Goal: Complete application form

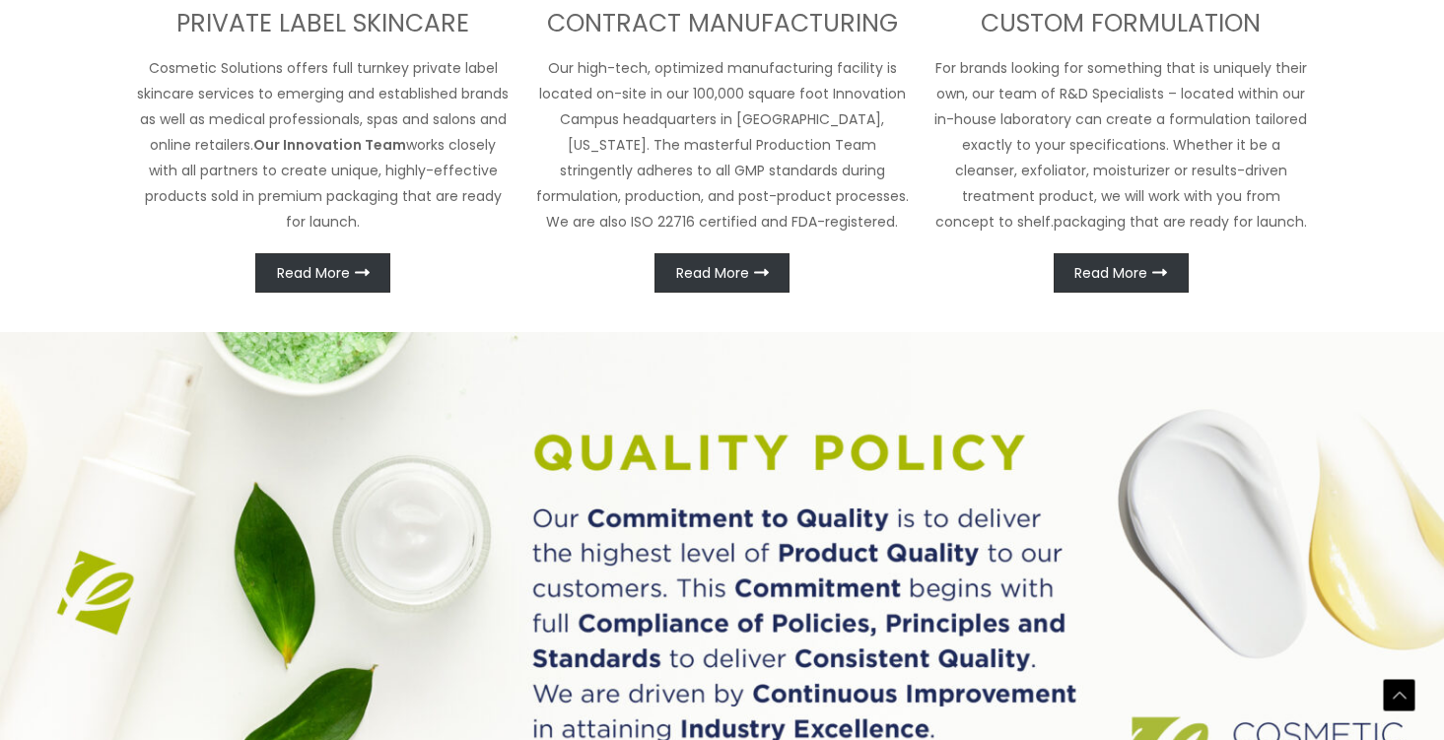
scroll to position [1090, 0]
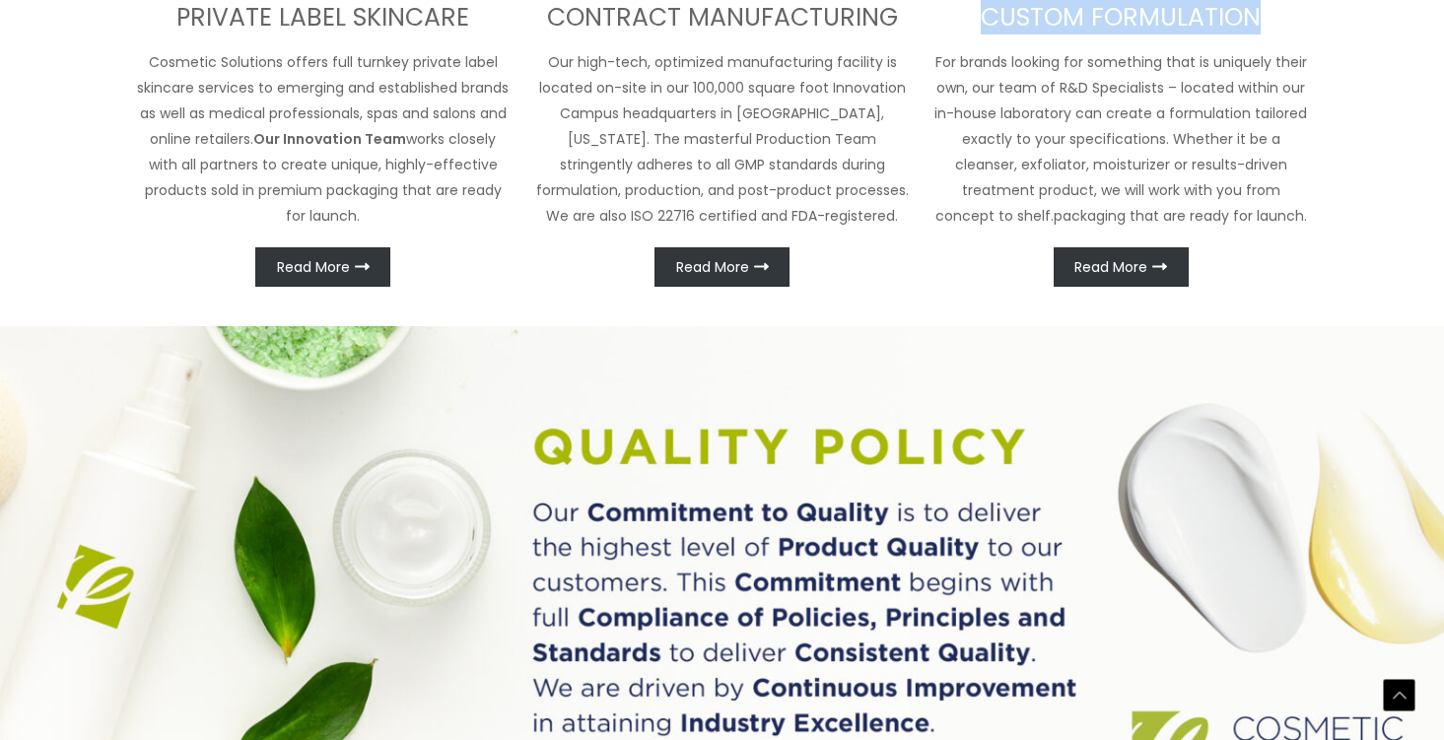
drag, startPoint x: 1268, startPoint y: 468, endPoint x: 961, endPoint y: 484, distance: 307.9
click at [961, 34] on h3 "CUSTOM FORMULATION" at bounding box center [1121, 18] width 376 height 33
click at [1064, 229] on p "For brands looking for something that is uniquely their own, our team of R&D Sp…" at bounding box center [1121, 138] width 376 height 179
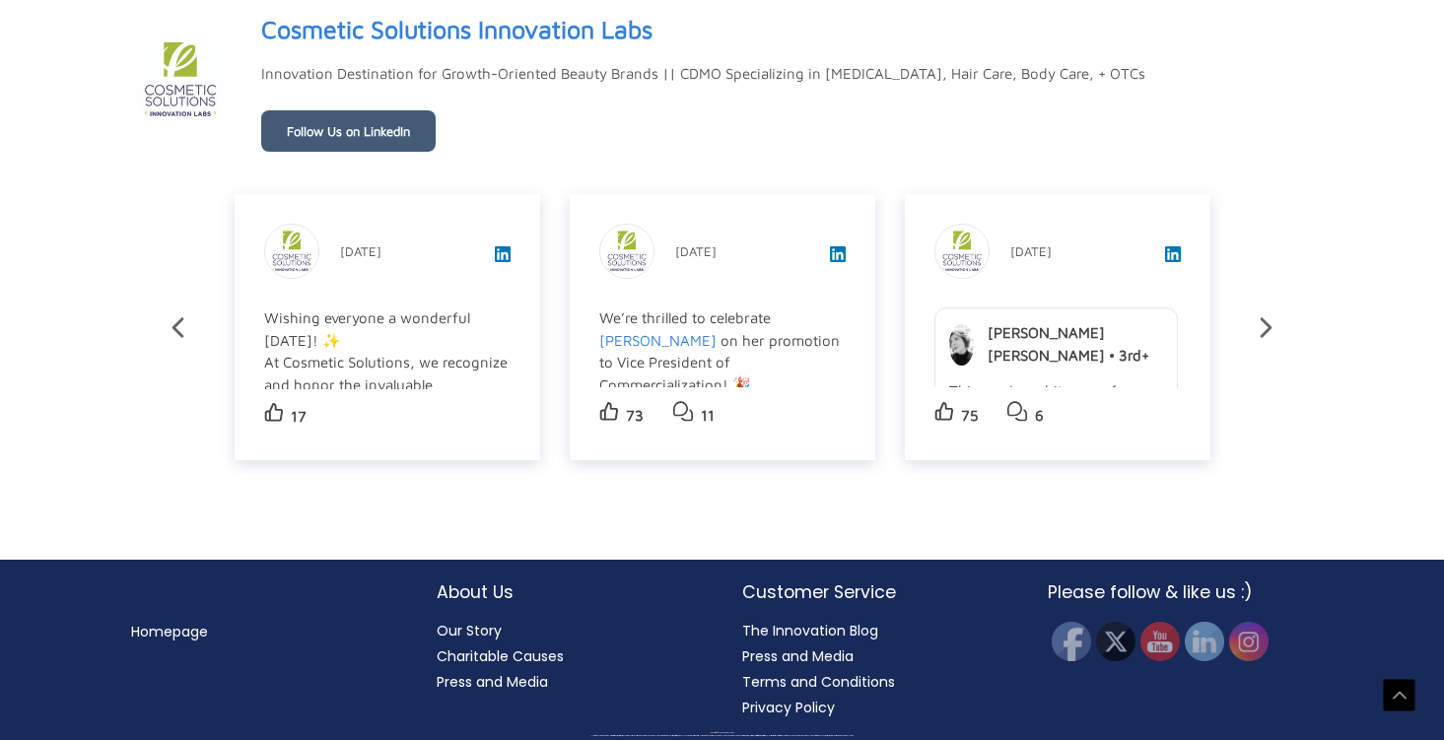
scroll to position [3885, 0]
click at [496, 594] on h2 "About Us" at bounding box center [570, 593] width 266 height 26
click at [483, 626] on link "Our Story" at bounding box center [469, 631] width 65 height 20
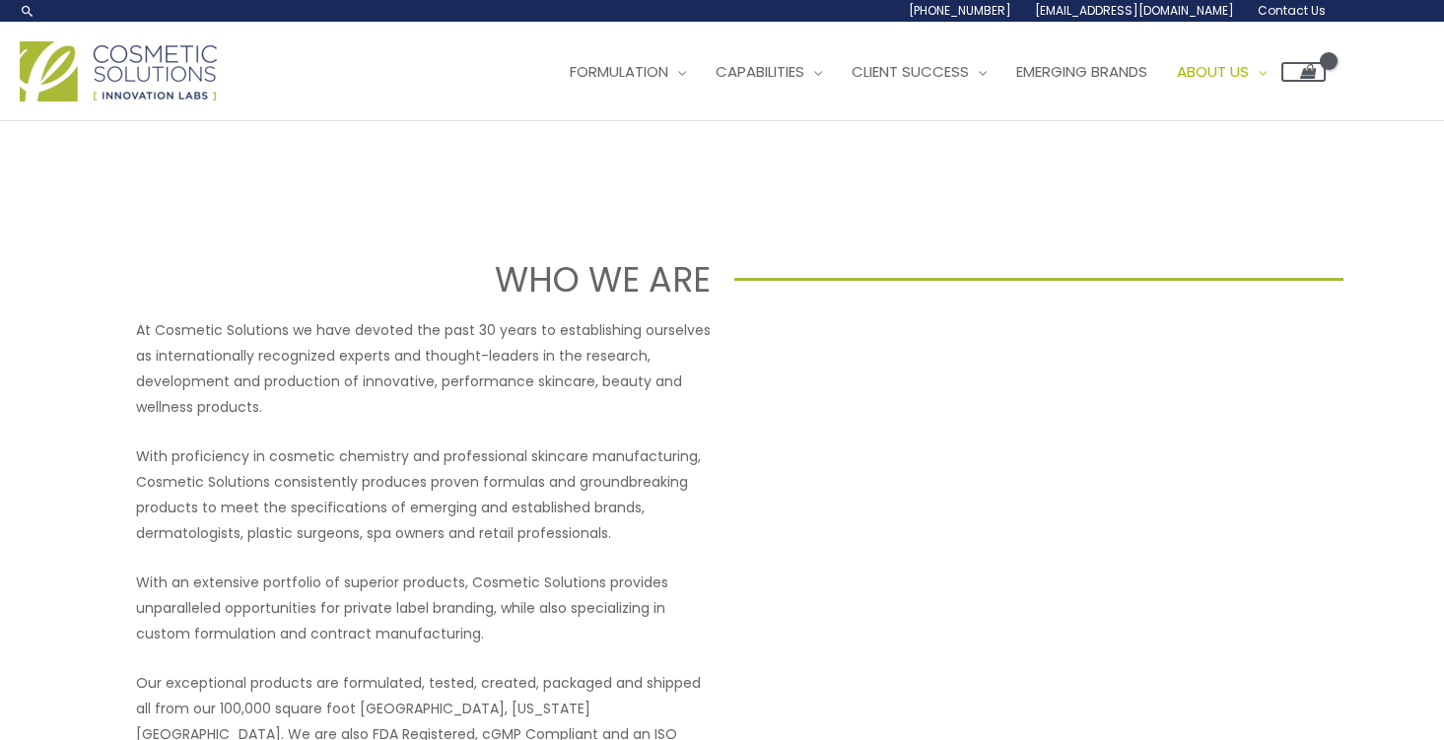
click at [0, 0] on span "Contact Us" at bounding box center [0, 0] width 0 height 0
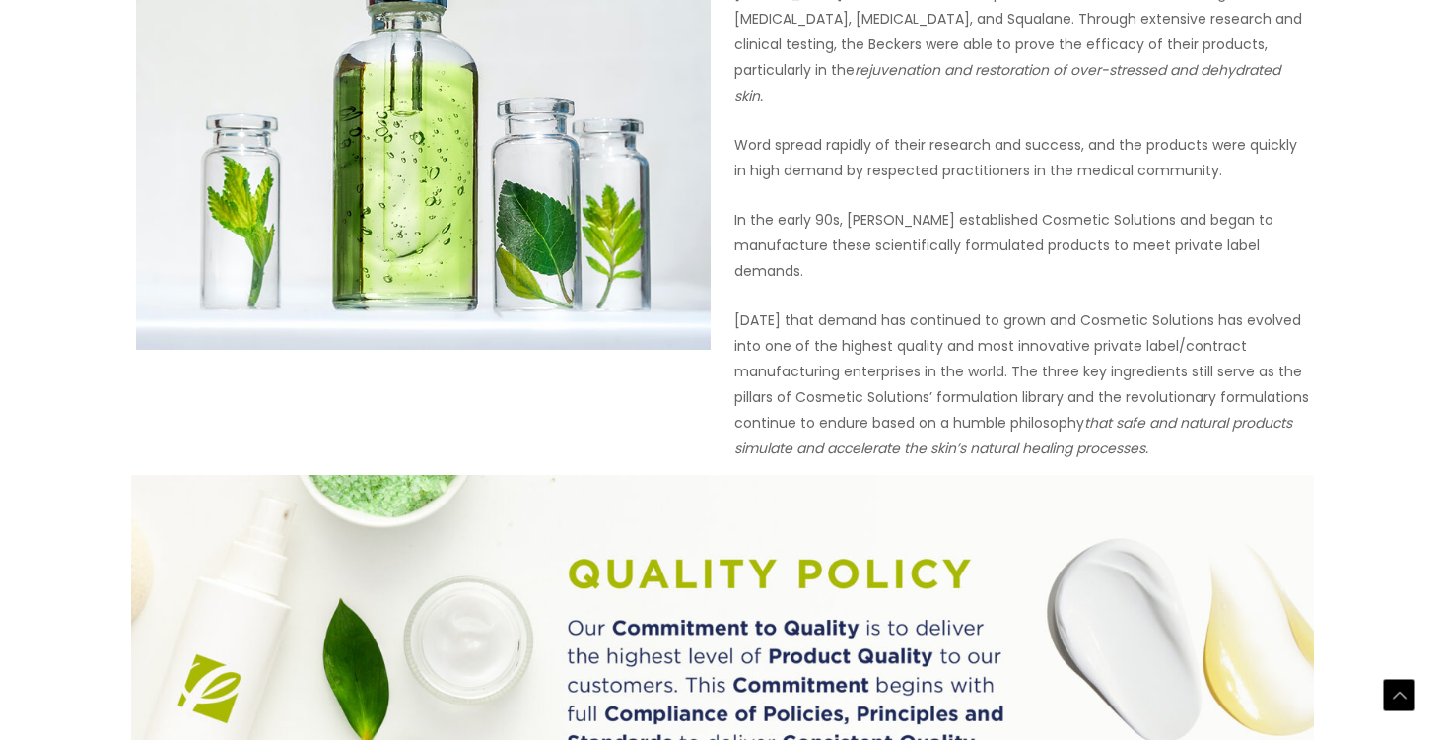
scroll to position [1551, 0]
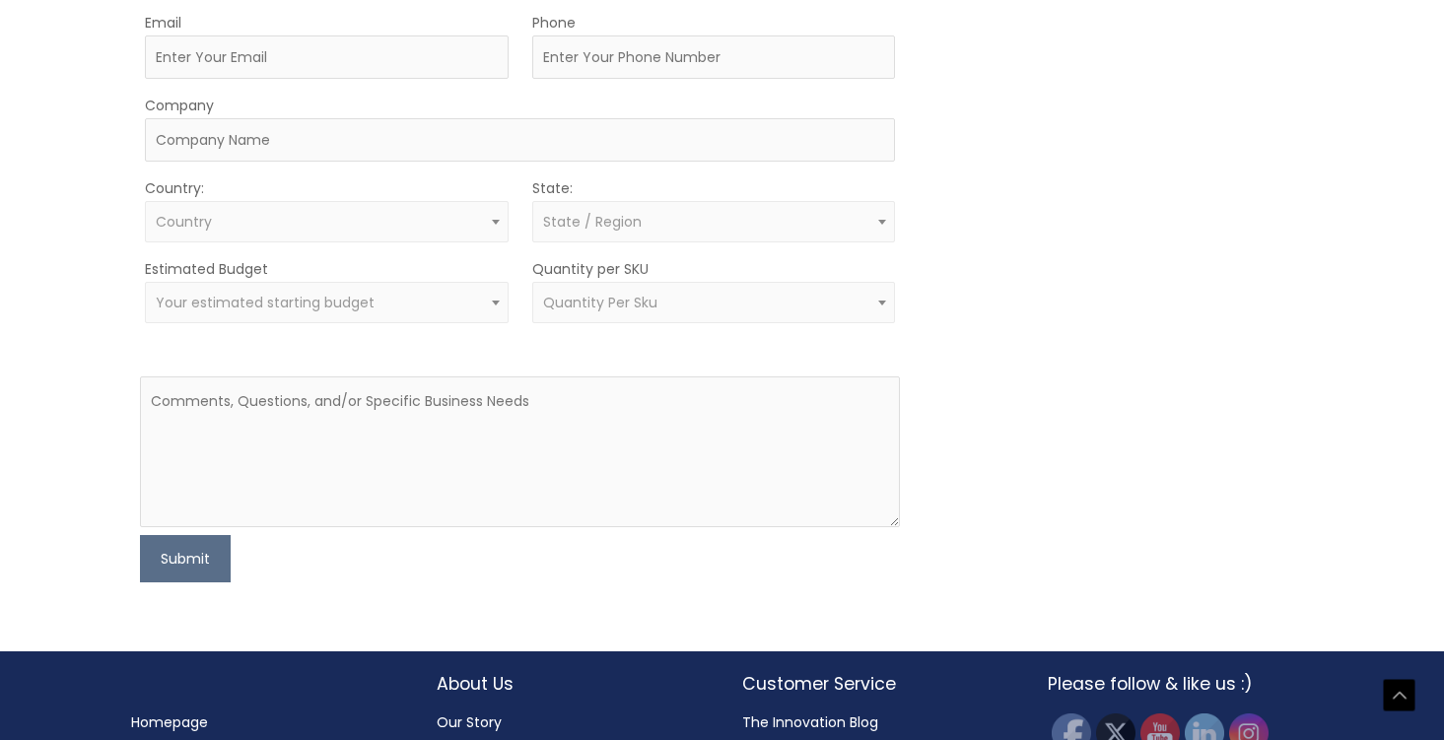
scroll to position [668, 0]
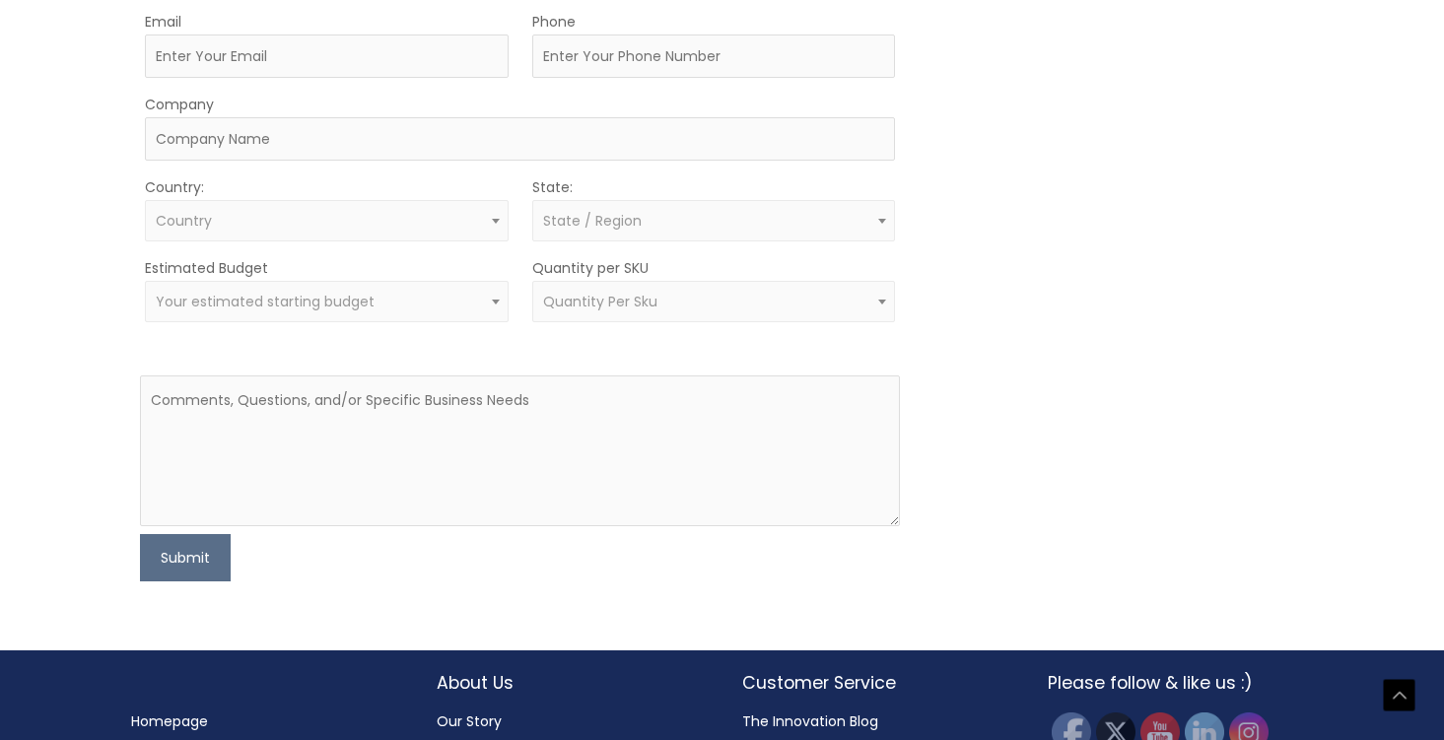
type input "Mark"
type input "Currie"
type input "founder@sandcastlebio.com"
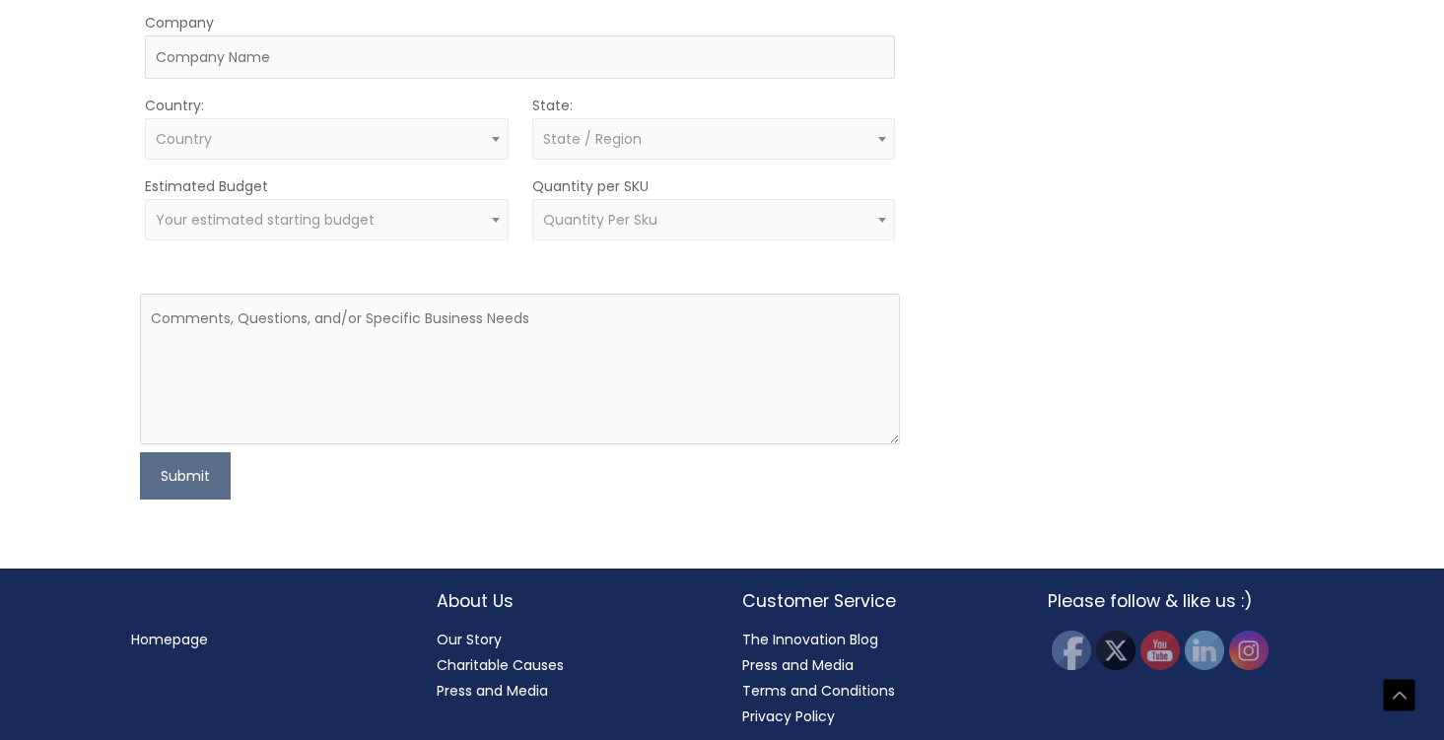
scroll to position [752, 0]
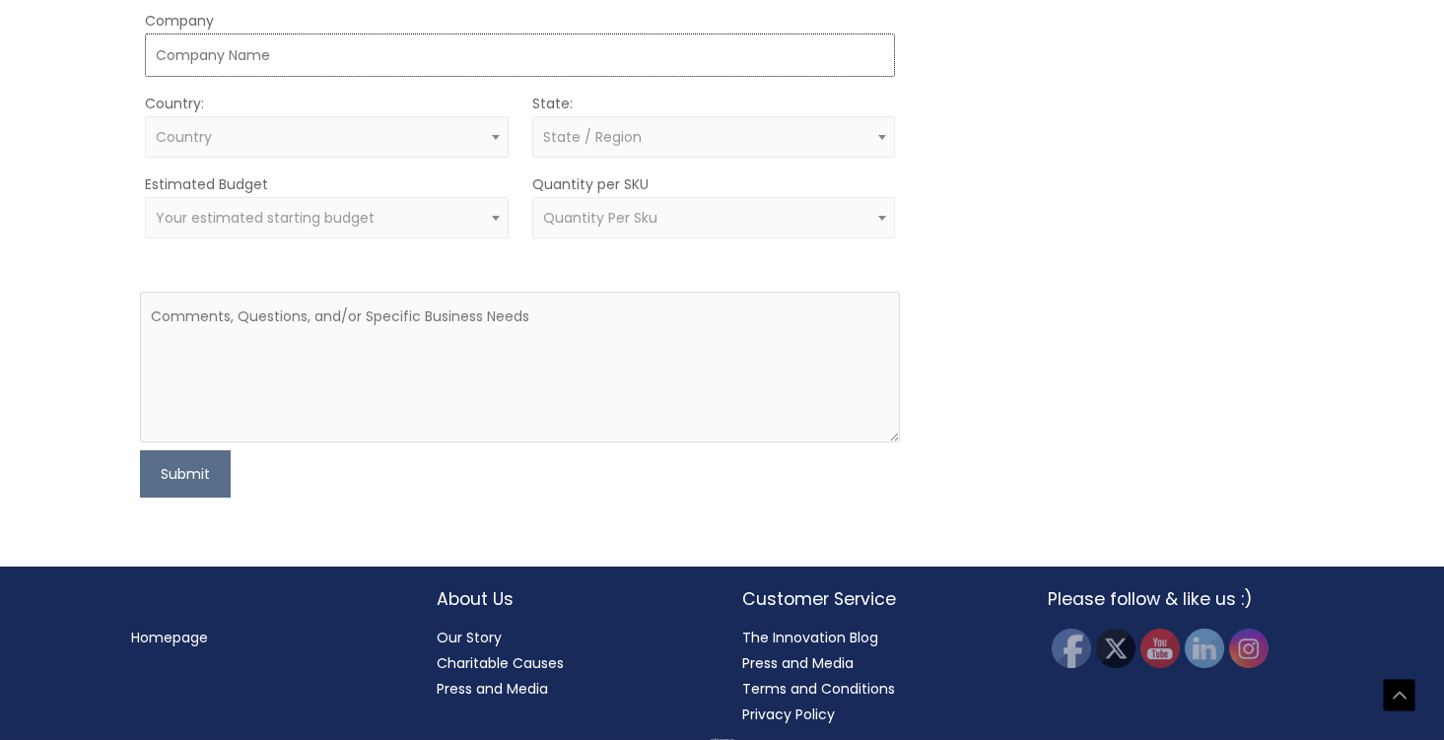
click at [402, 77] on input "Company" at bounding box center [520, 55] width 751 height 43
type input "Sandcastle"
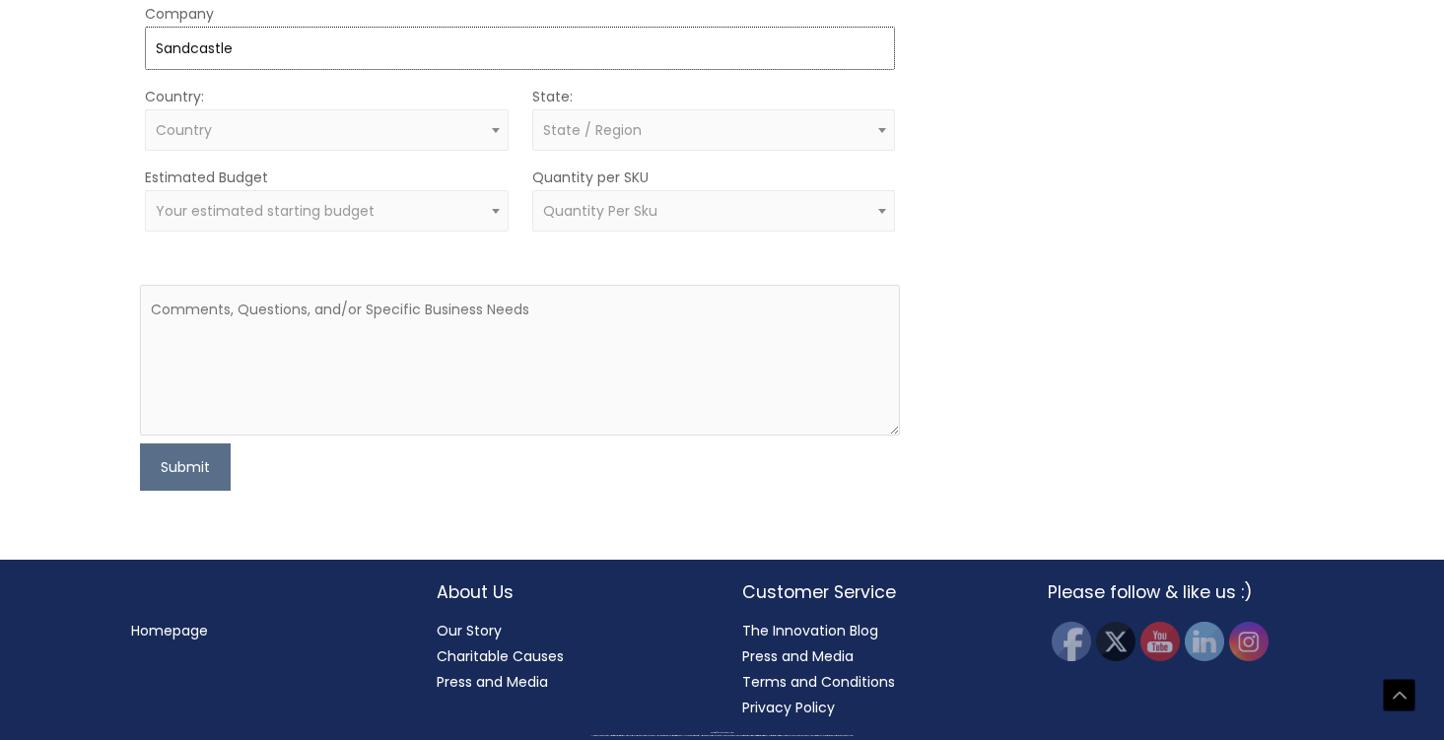
scroll to position [892, 0]
click at [415, 140] on span "Country" at bounding box center [326, 130] width 341 height 19
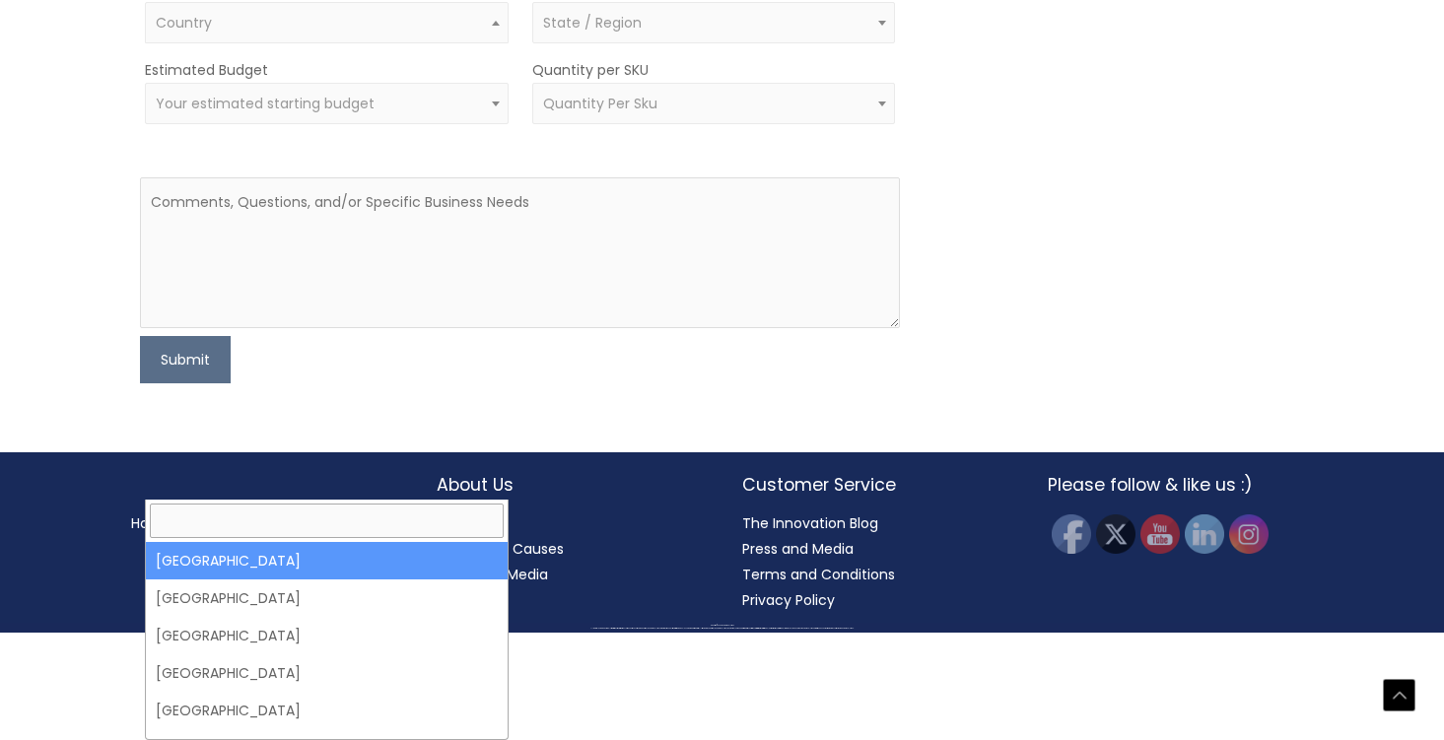
select select "United States"
select select
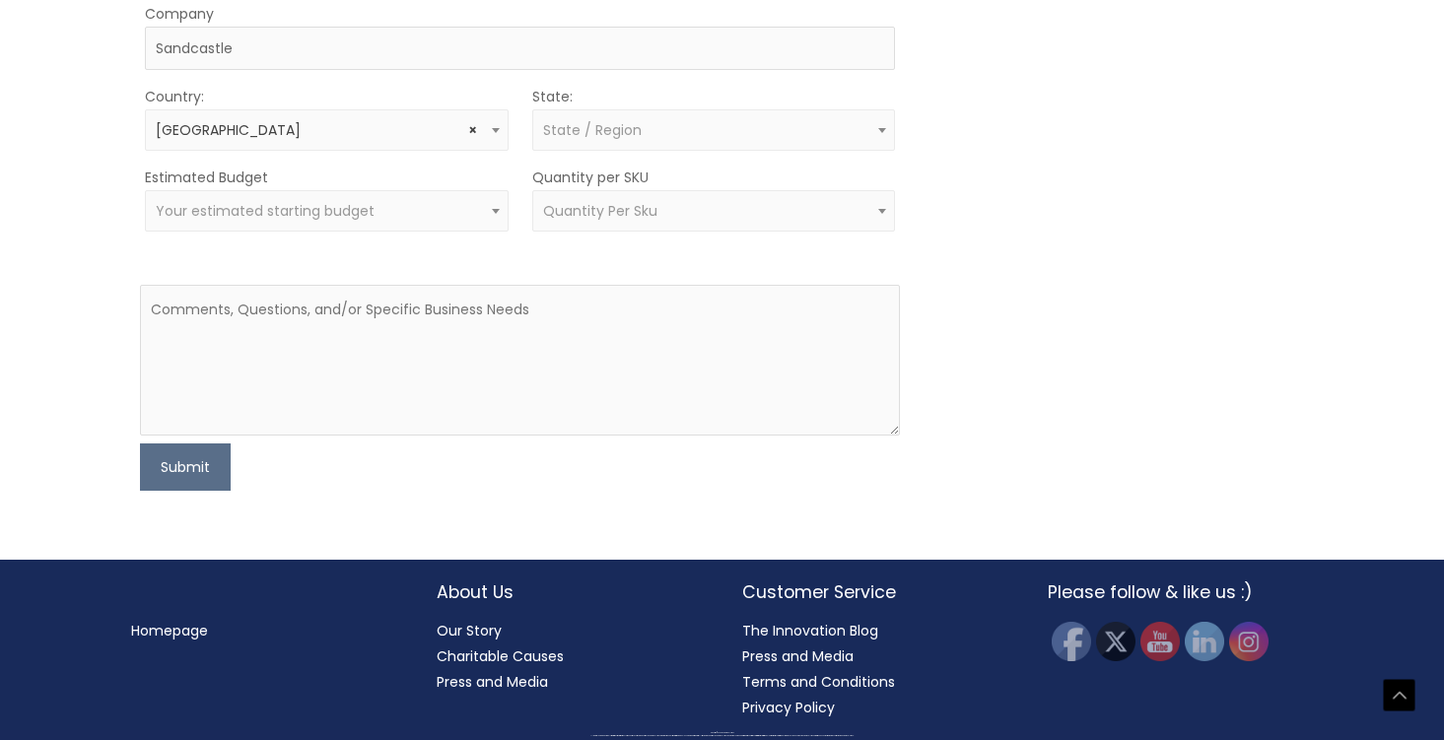
scroll to position [1034, 0]
click at [434, 436] on textarea at bounding box center [520, 360] width 761 height 151
paste textarea "We’re exploring services for a vaginal wellness suppository (non-drug) formulat…"
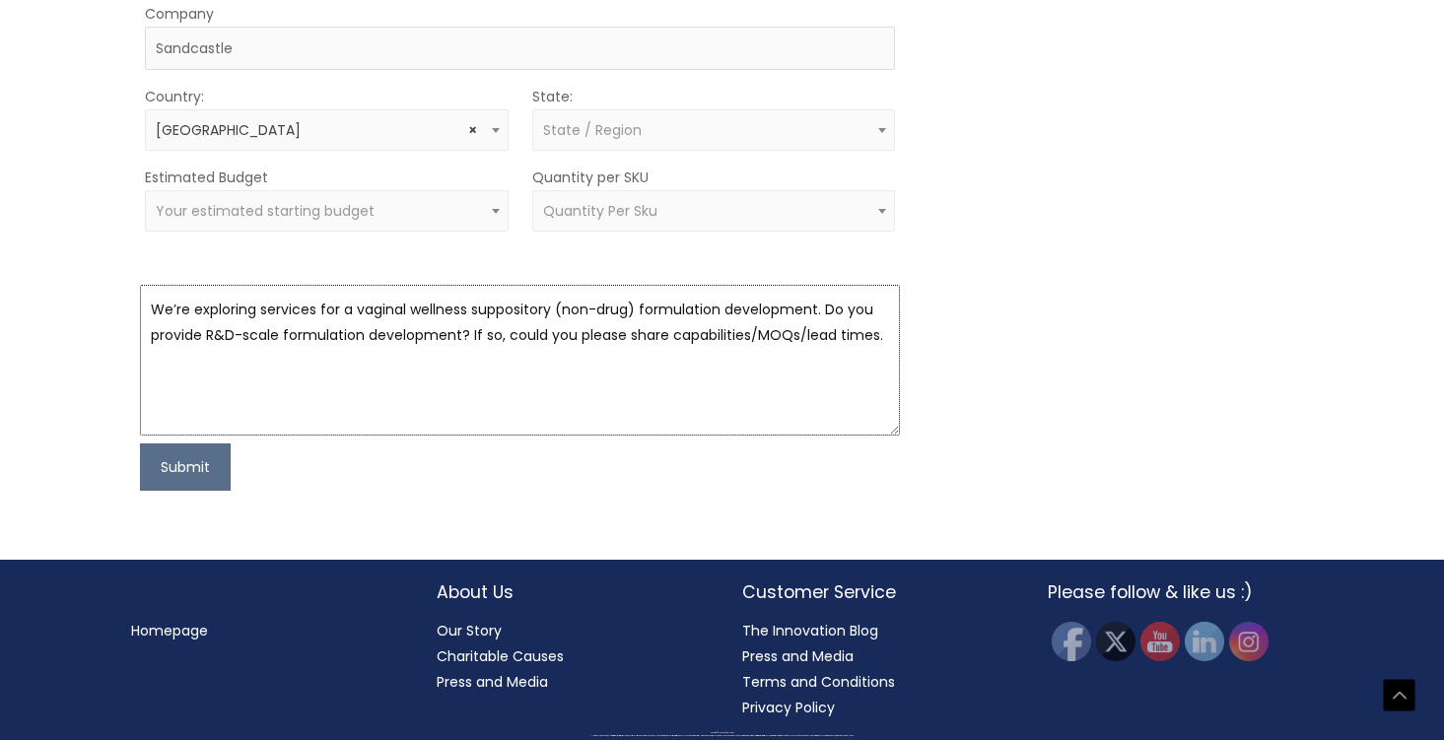
drag, startPoint x: 161, startPoint y: 493, endPoint x: 142, endPoint y: 493, distance: 18.7
click at [142, 436] on textarea "We’re exploring services for a vaginal wellness suppository (non-drug) formulat…" at bounding box center [520, 360] width 761 height 151
type textarea "Hello, we’re exploring services for a vaginal wellness suppository (non-drug) f…"
click at [191, 491] on button "Submit" at bounding box center [185, 467] width 91 height 47
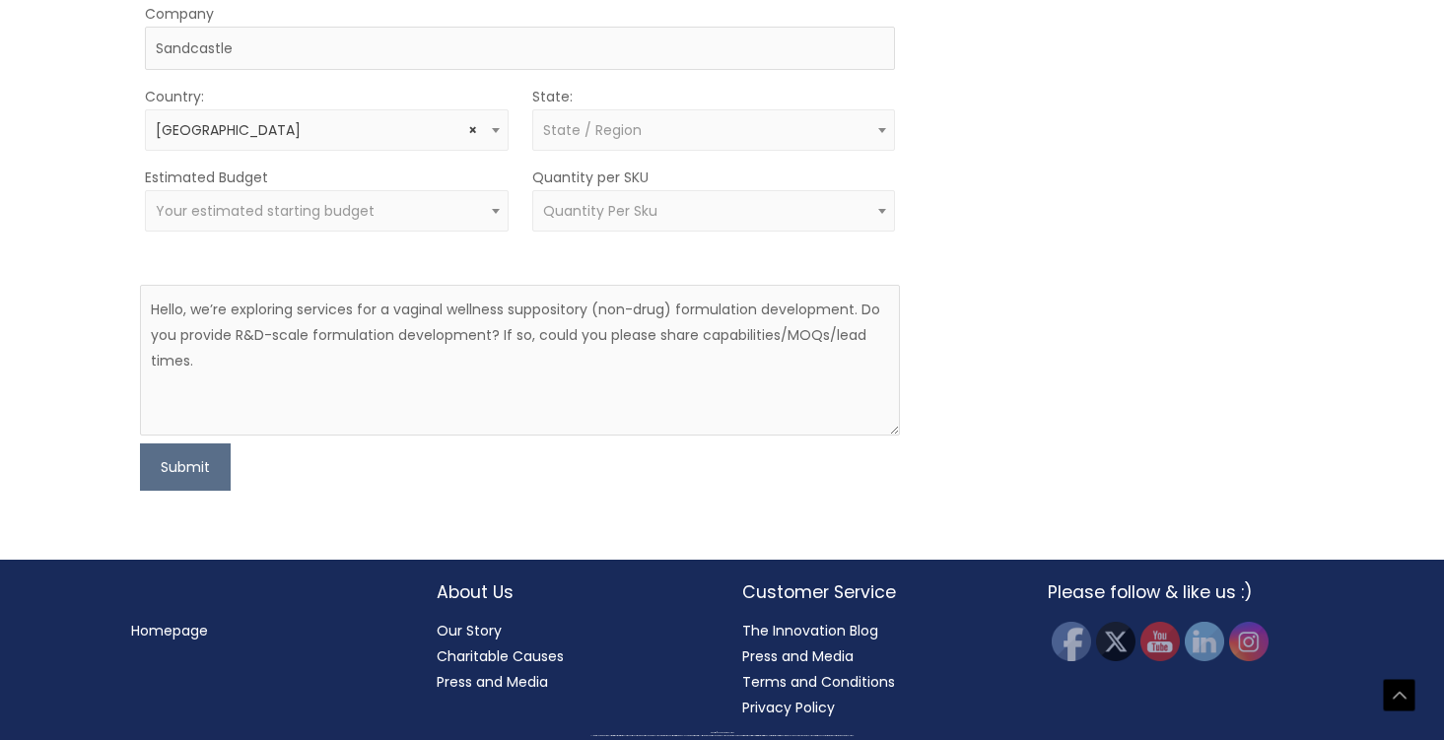
click at [1008, 141] on div "MOQ TRIGGER STEP 2 TRIGGER" at bounding box center [1114, 162] width 380 height 655
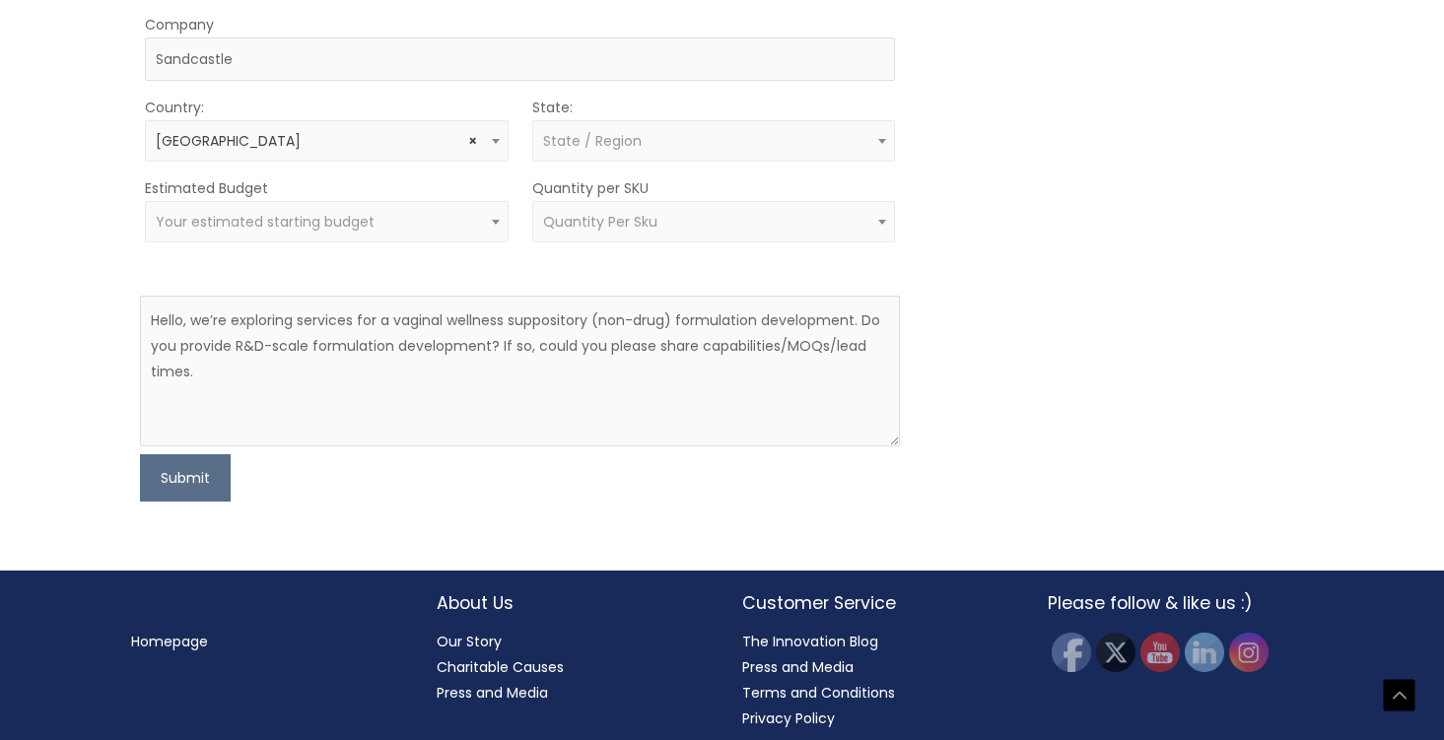
type input "6171111111"
click at [1156, 502] on div "MOQ TRIGGER STEP 2 TRIGGER" at bounding box center [1114, 173] width 380 height 655
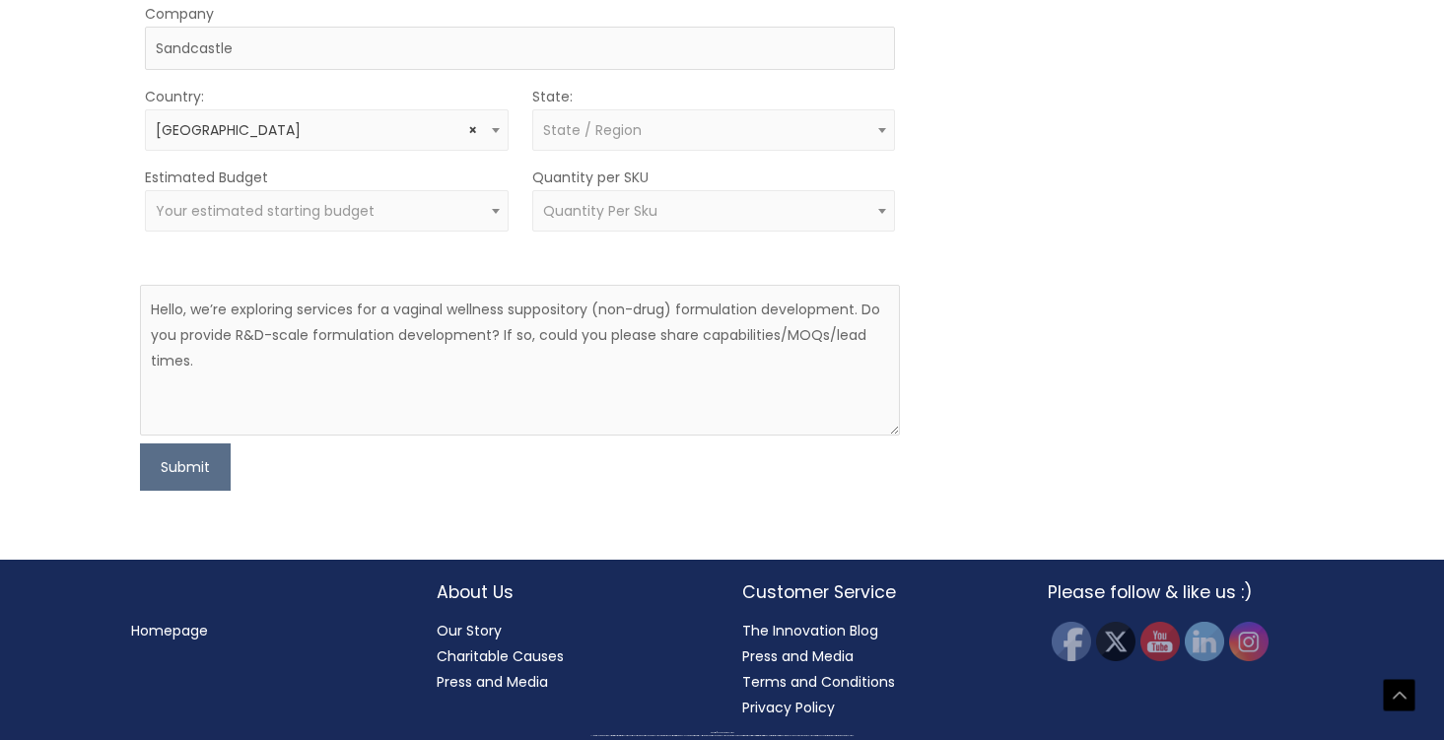
scroll to position [986, 0]
click at [200, 491] on button "Submit" at bounding box center [185, 467] width 91 height 47
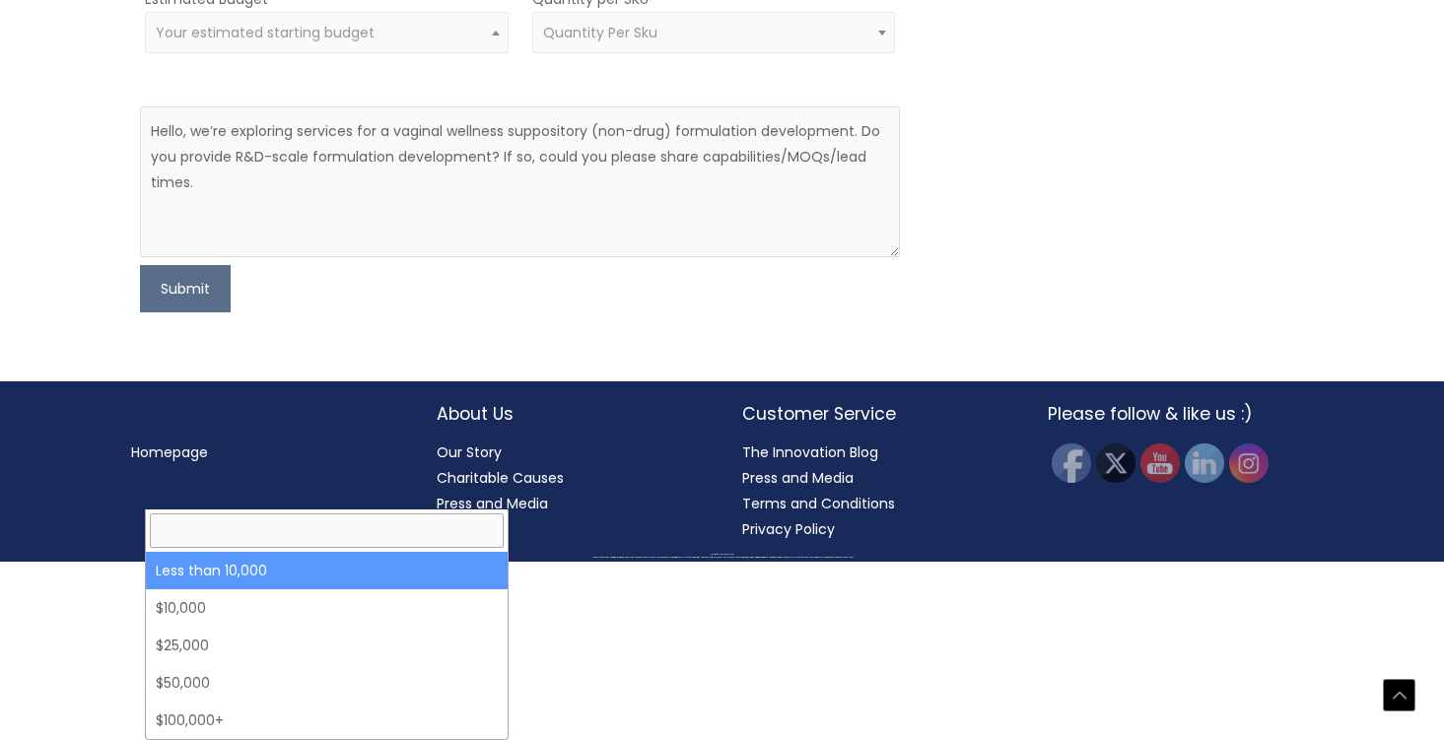
click at [395, 42] on span "Your estimated starting budget" at bounding box center [326, 33] width 341 height 19
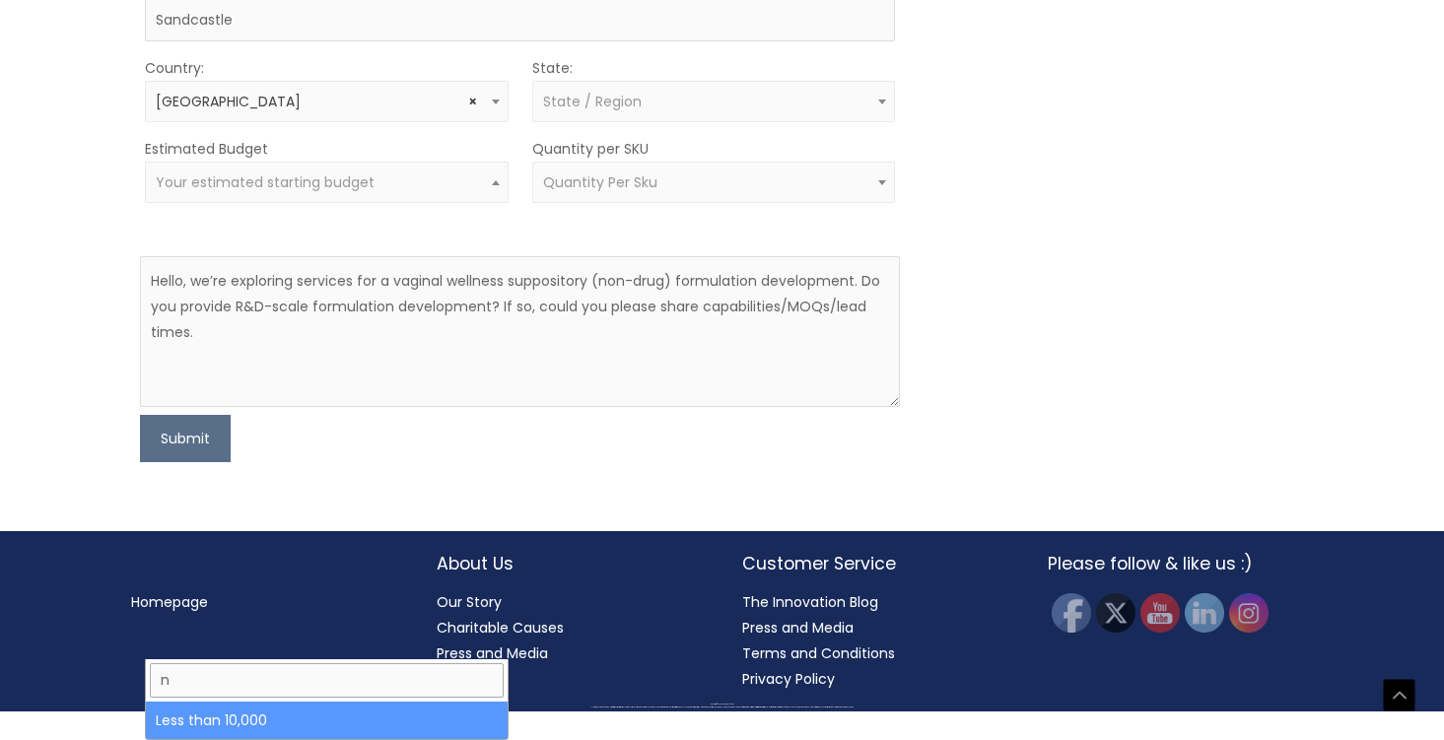
type input "na"
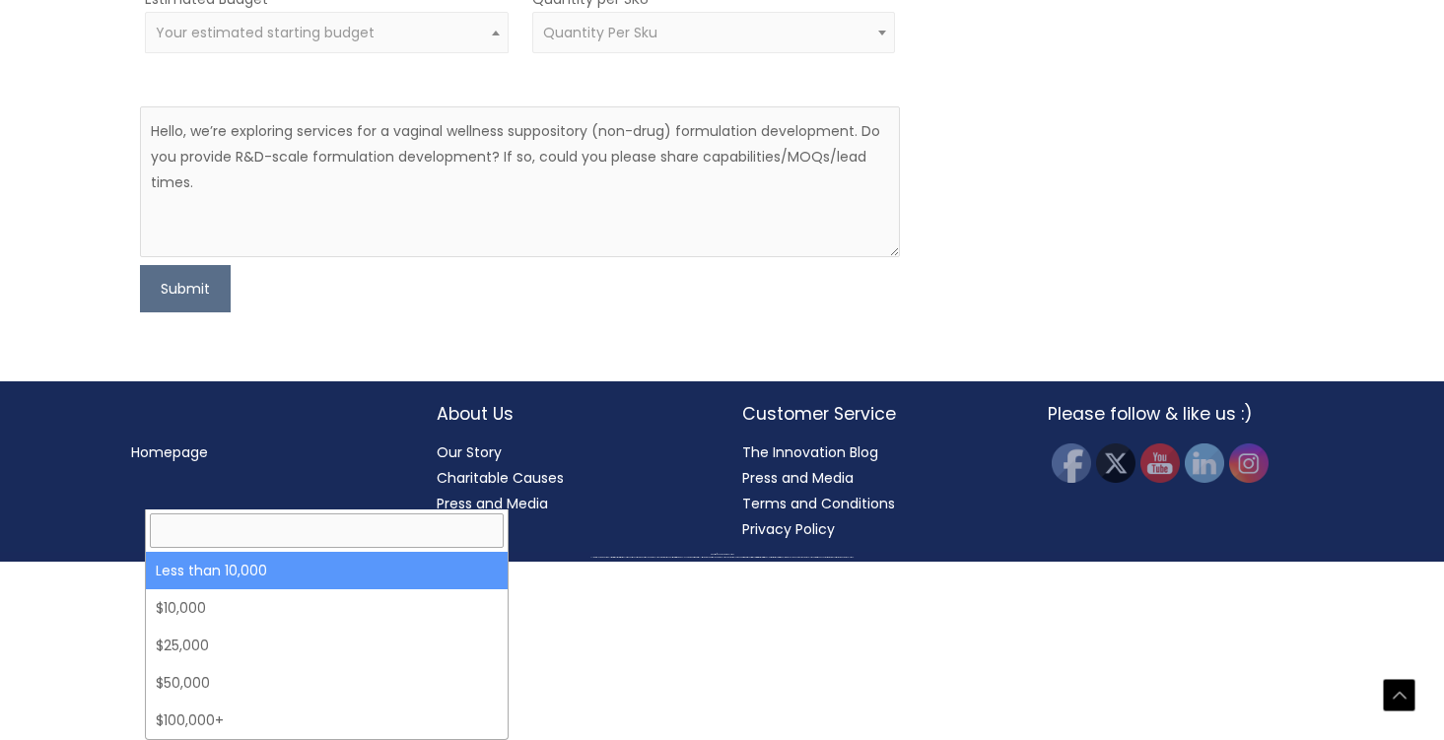
click at [321, 42] on span "Your estimated starting budget" at bounding box center [265, 33] width 219 height 20
type input "0"
click at [259, 42] on span "Your estimated starting budget" at bounding box center [265, 33] width 219 height 20
select select "-10000"
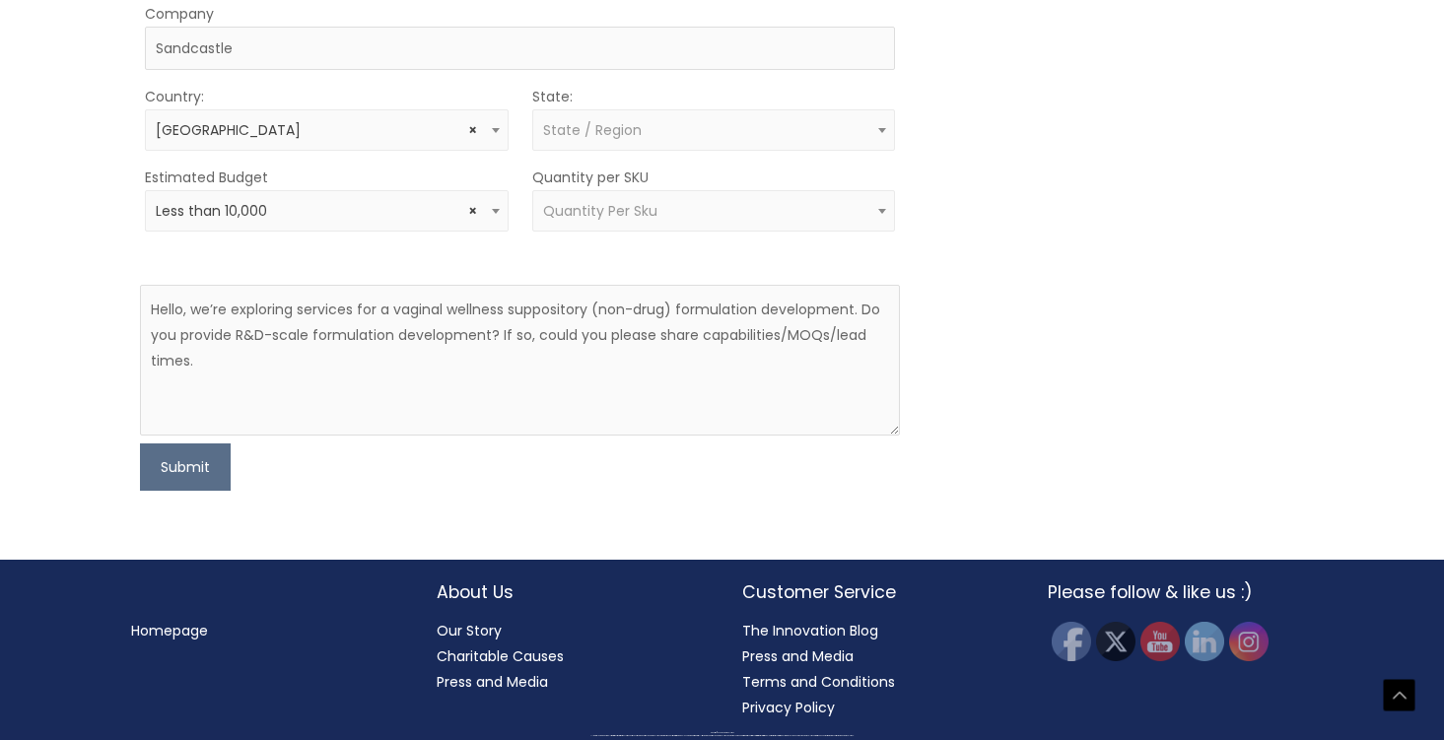
click at [179, 491] on button "Submit" at bounding box center [185, 467] width 91 height 47
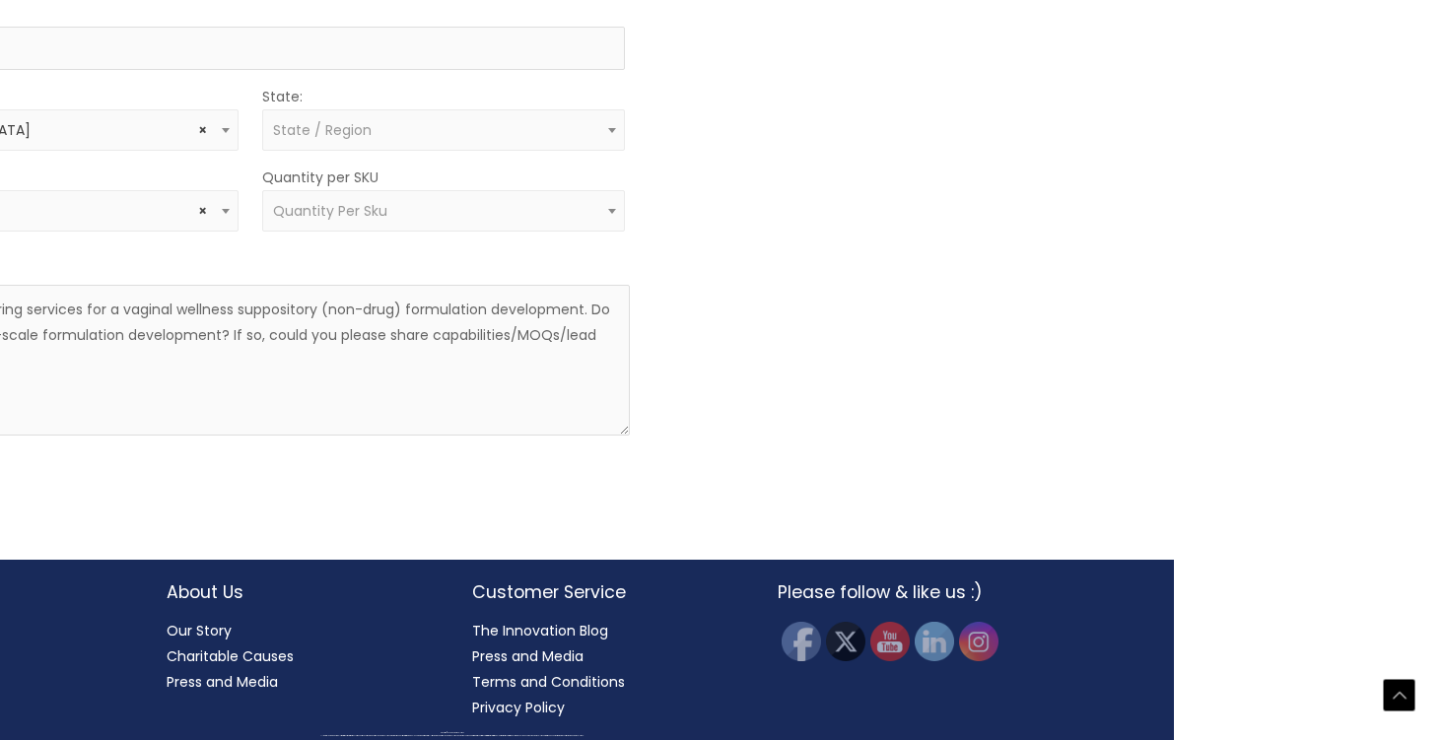
scroll to position [930, 270]
click at [173, 140] on span "× United States" at bounding box center [56, 130] width 341 height 19
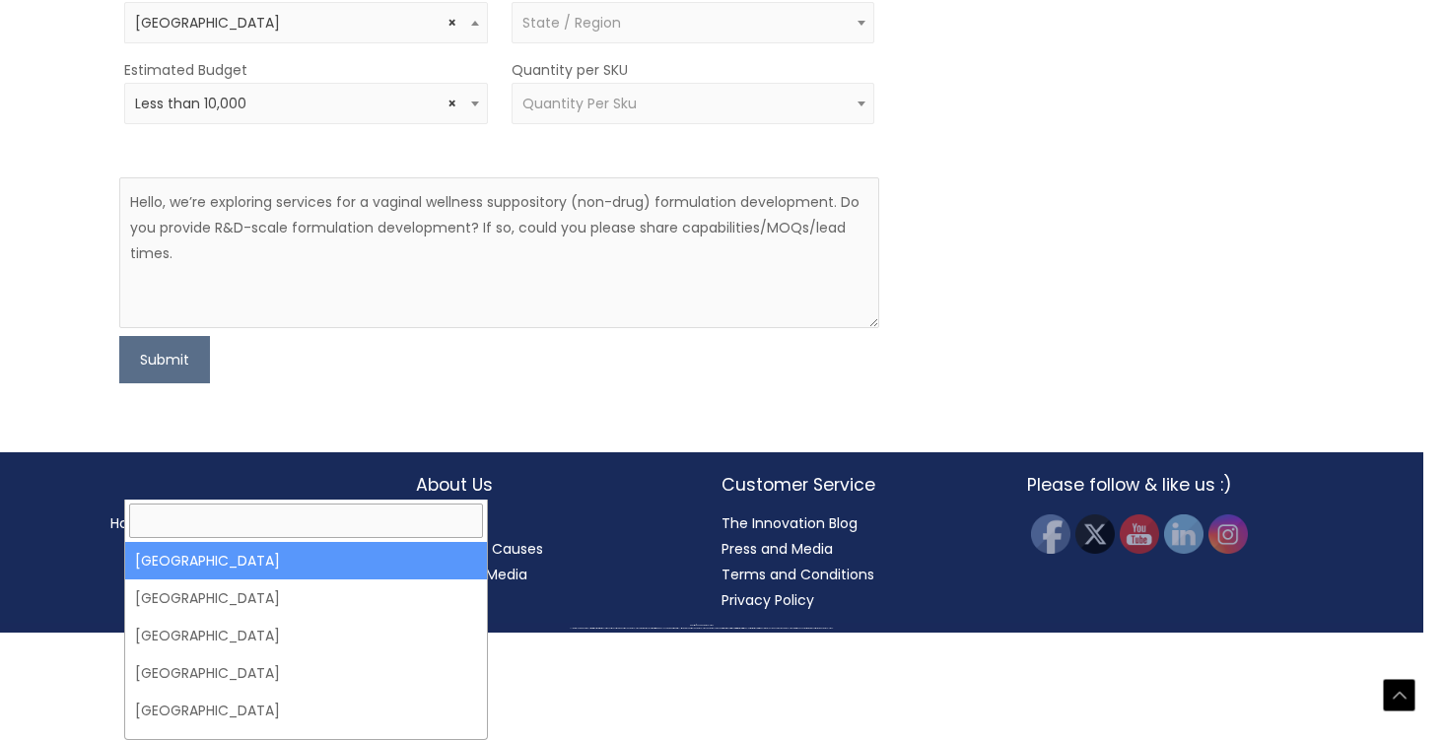
scroll to position [930, 0]
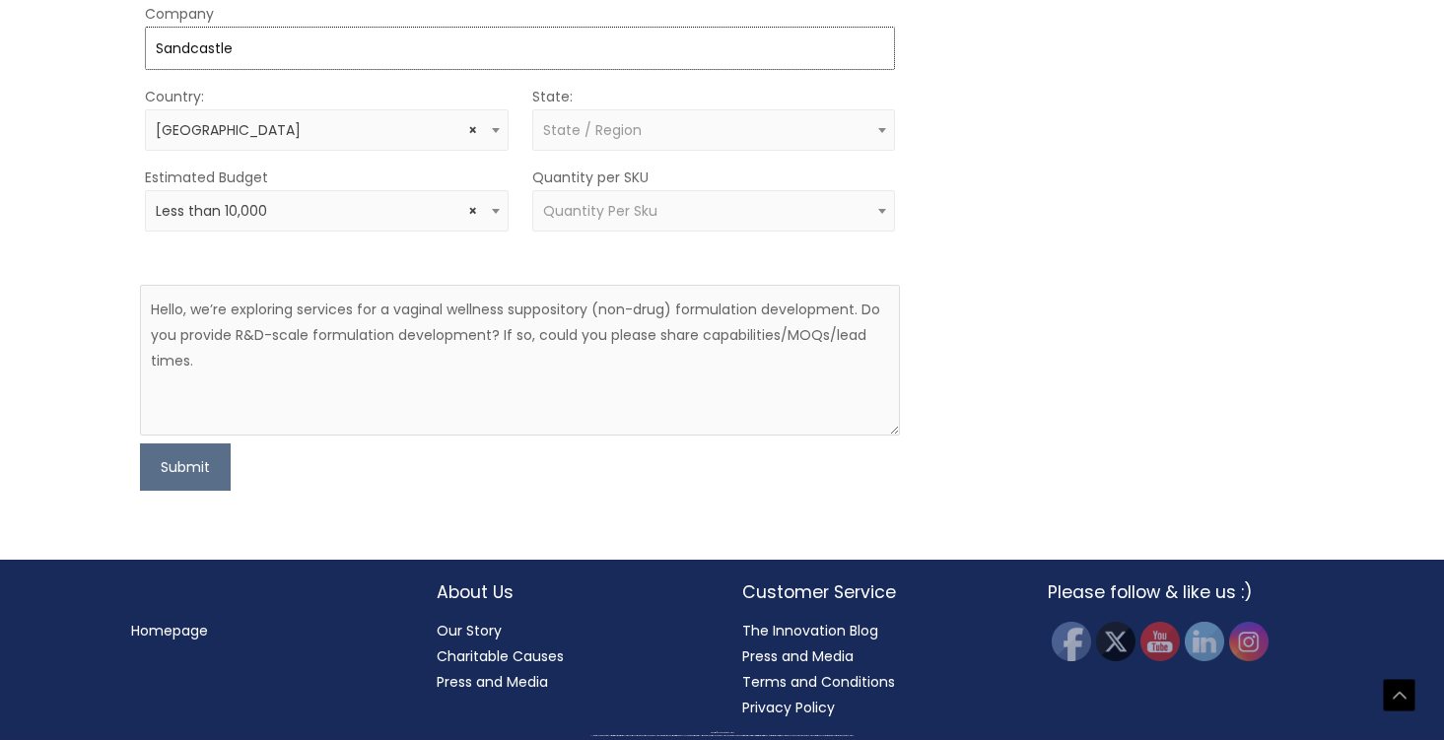
click at [310, 70] on input "Sandcastle" at bounding box center [520, 48] width 751 height 43
type input "Sandcastle Bio"
click at [190, 491] on button "Submit" at bounding box center [185, 467] width 91 height 47
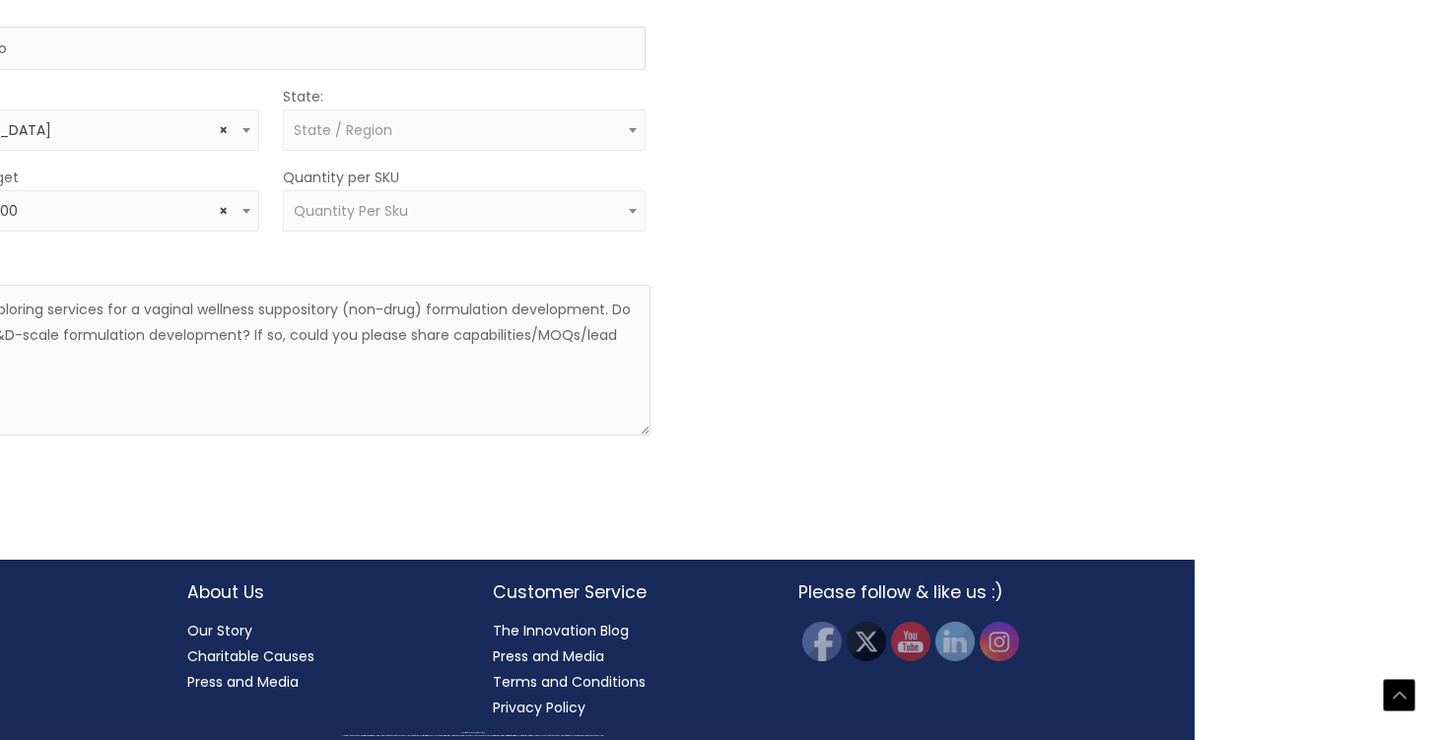
scroll to position [1150, 270]
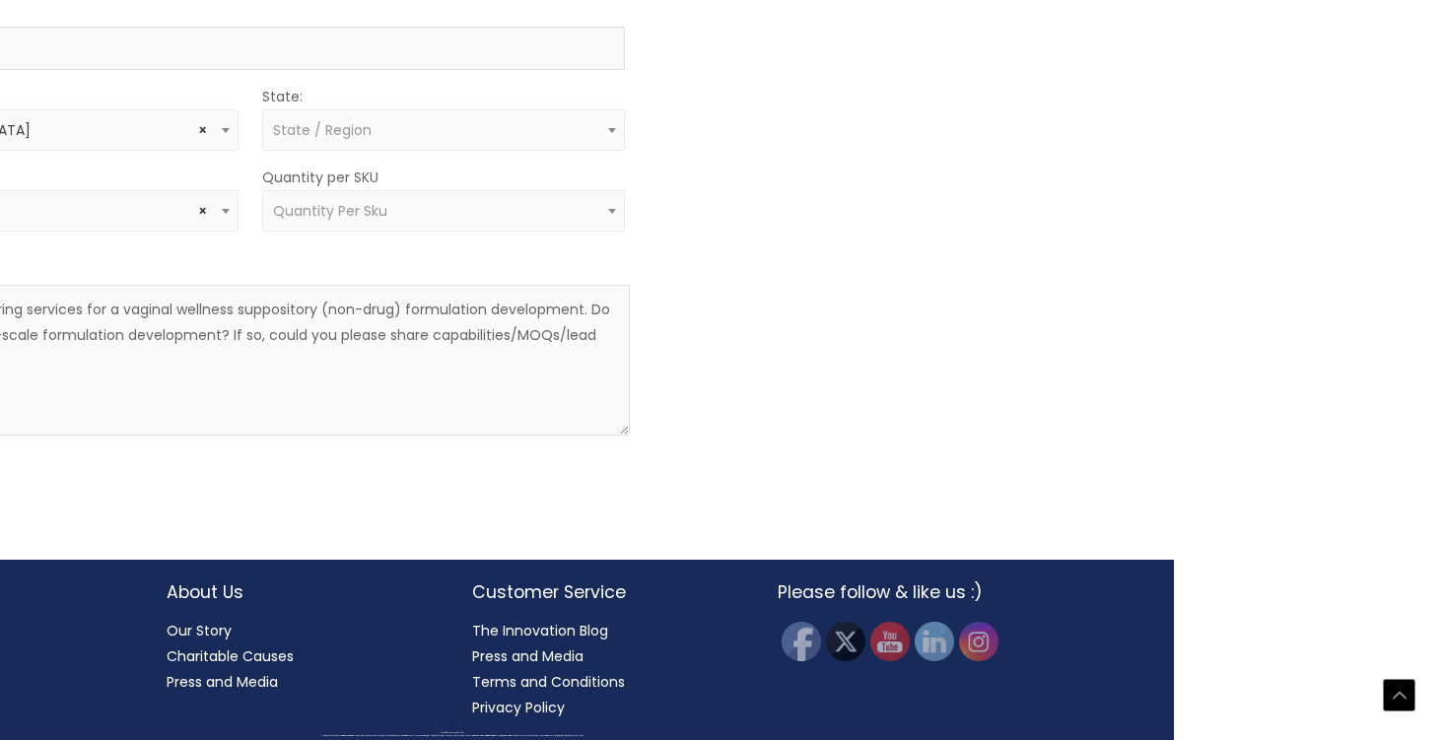
click at [557, 151] on span "State / Region" at bounding box center [444, 129] width 364 height 41
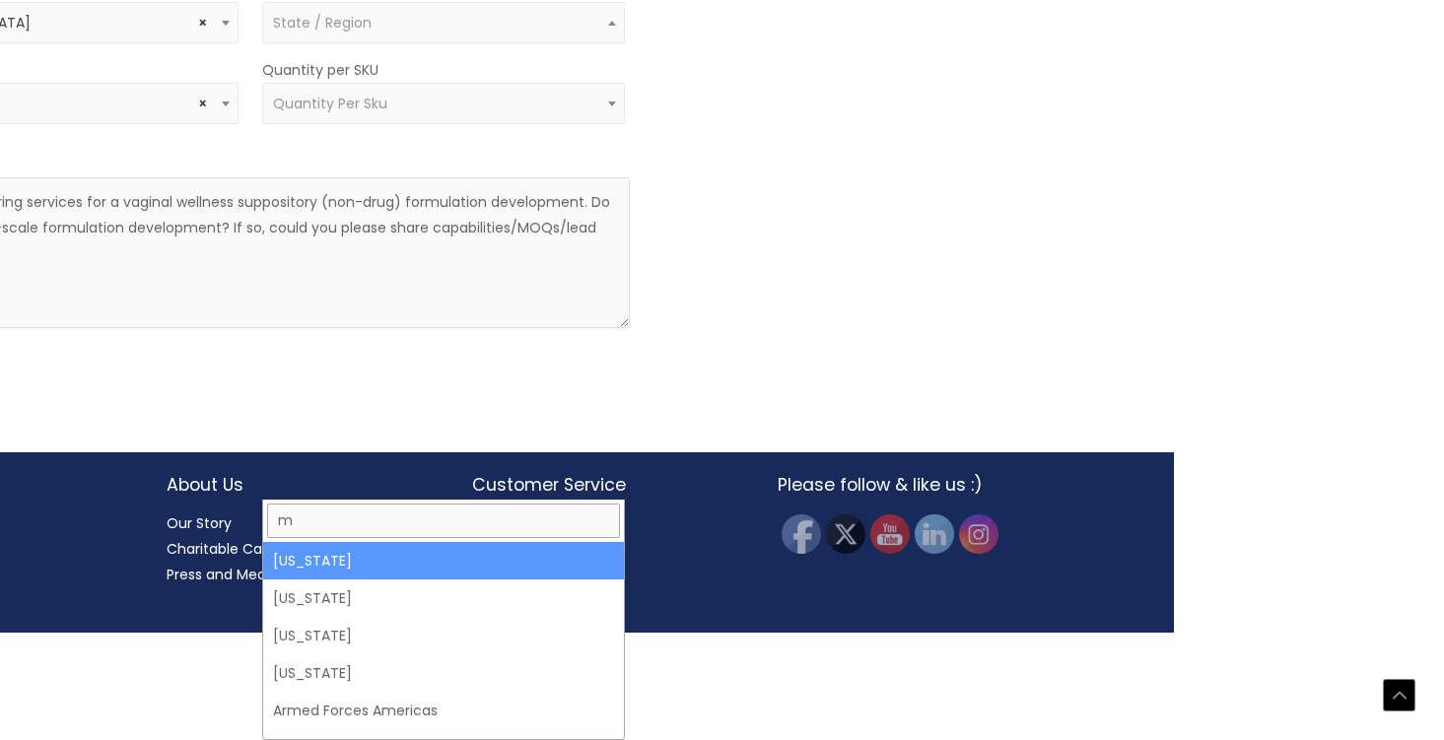
type input "ma"
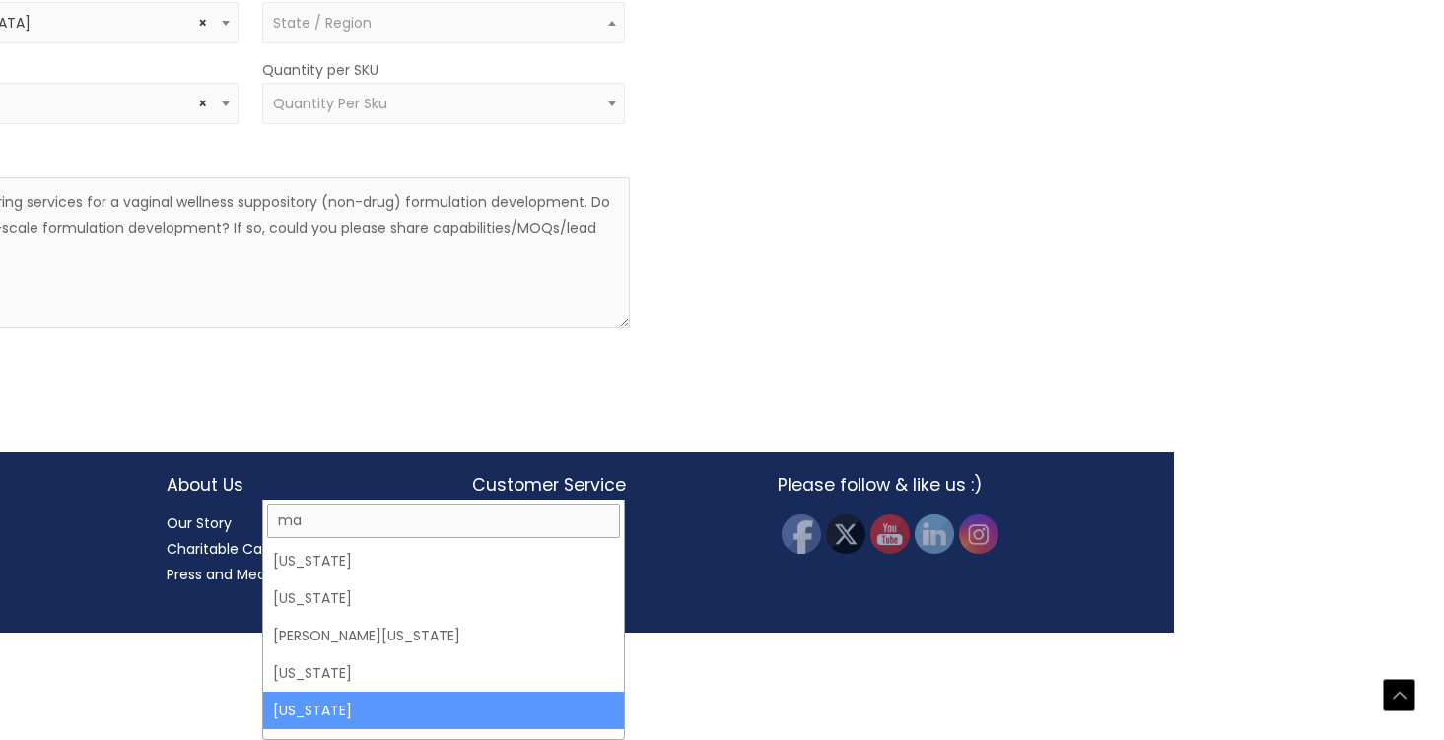
select select "Massachusetts"
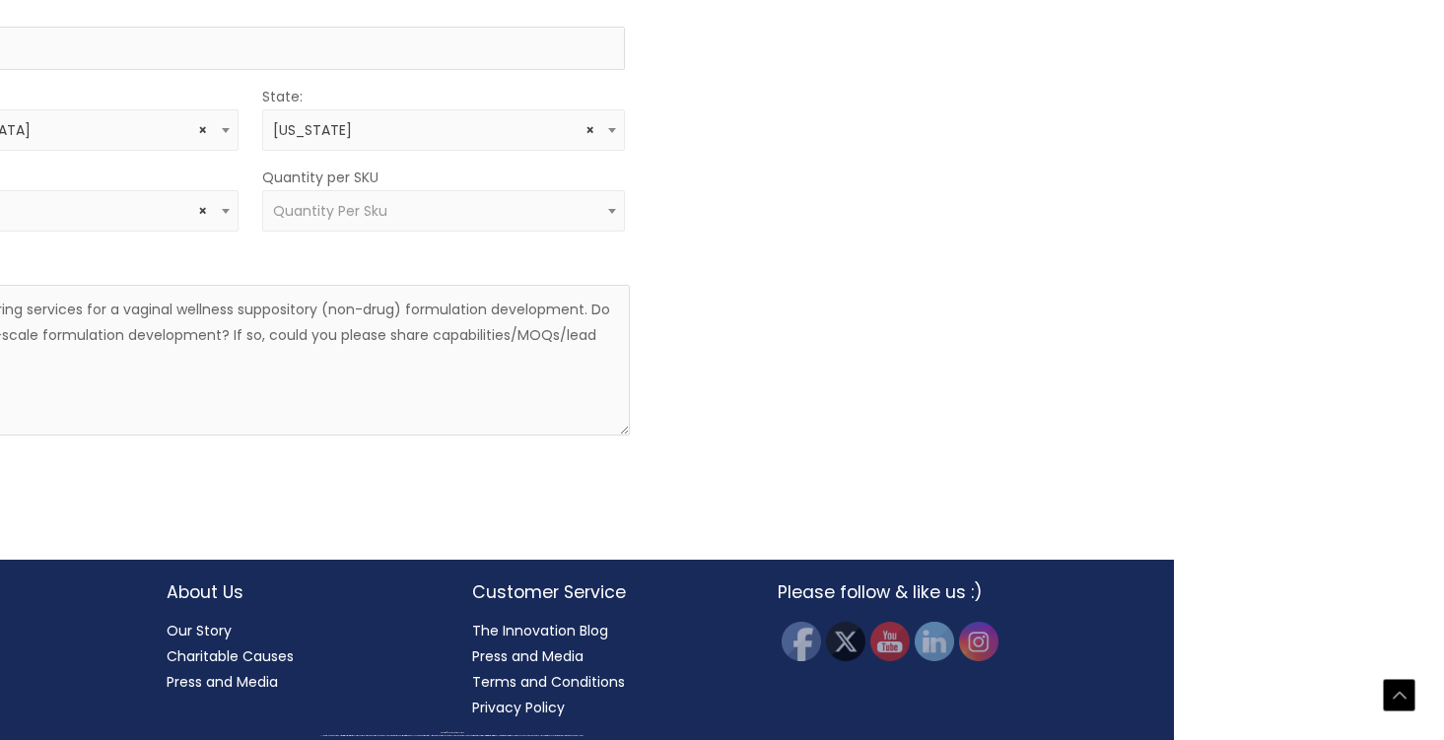
click at [739, 283] on div "MOQ TRIGGER STEP 2 TRIGGER" at bounding box center [843, 162] width 380 height 655
click at [182, 426] on textarea "Hello, we’re exploring services for a vaginal wellness suppository (non-drug) f…" at bounding box center [250, 360] width 761 height 151
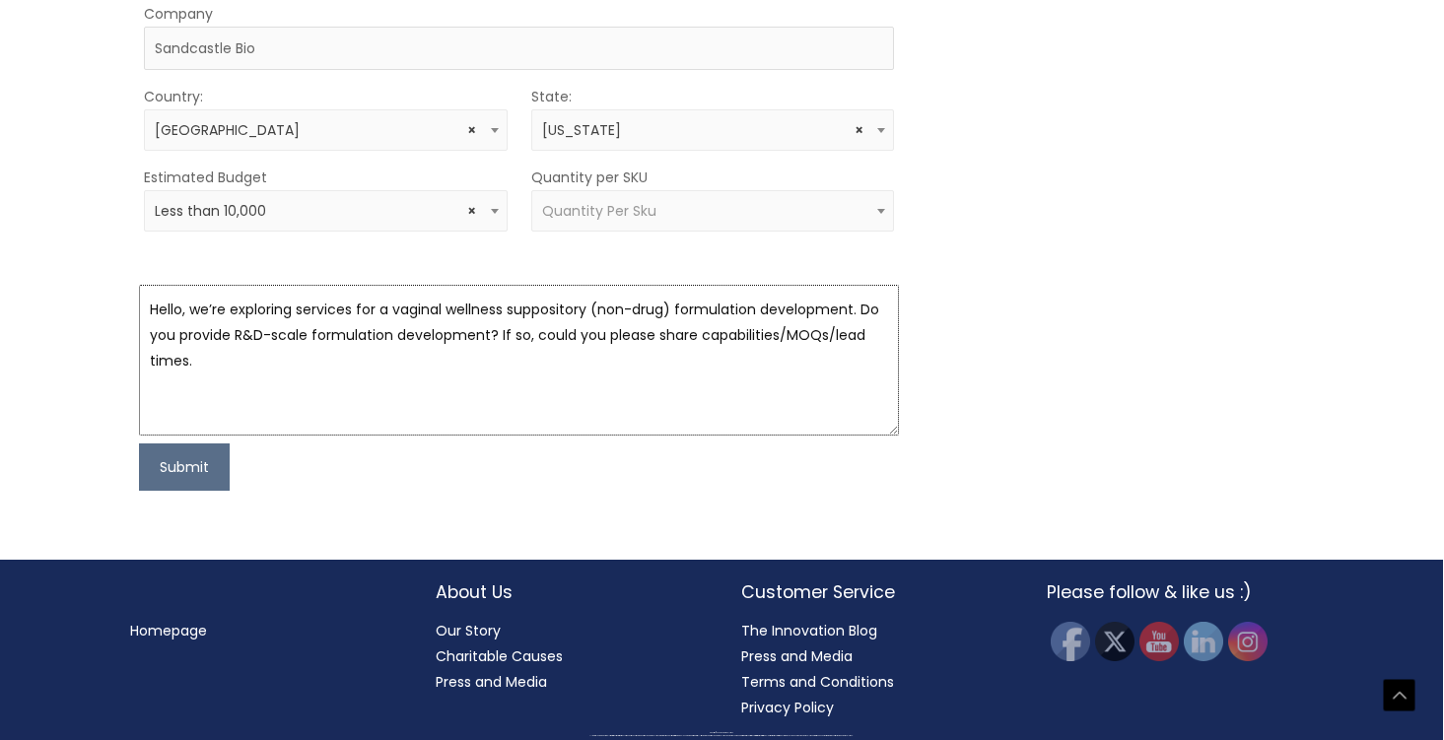
scroll to position [1150, 0]
click at [177, 491] on button "Submit" at bounding box center [185, 467] width 91 height 47
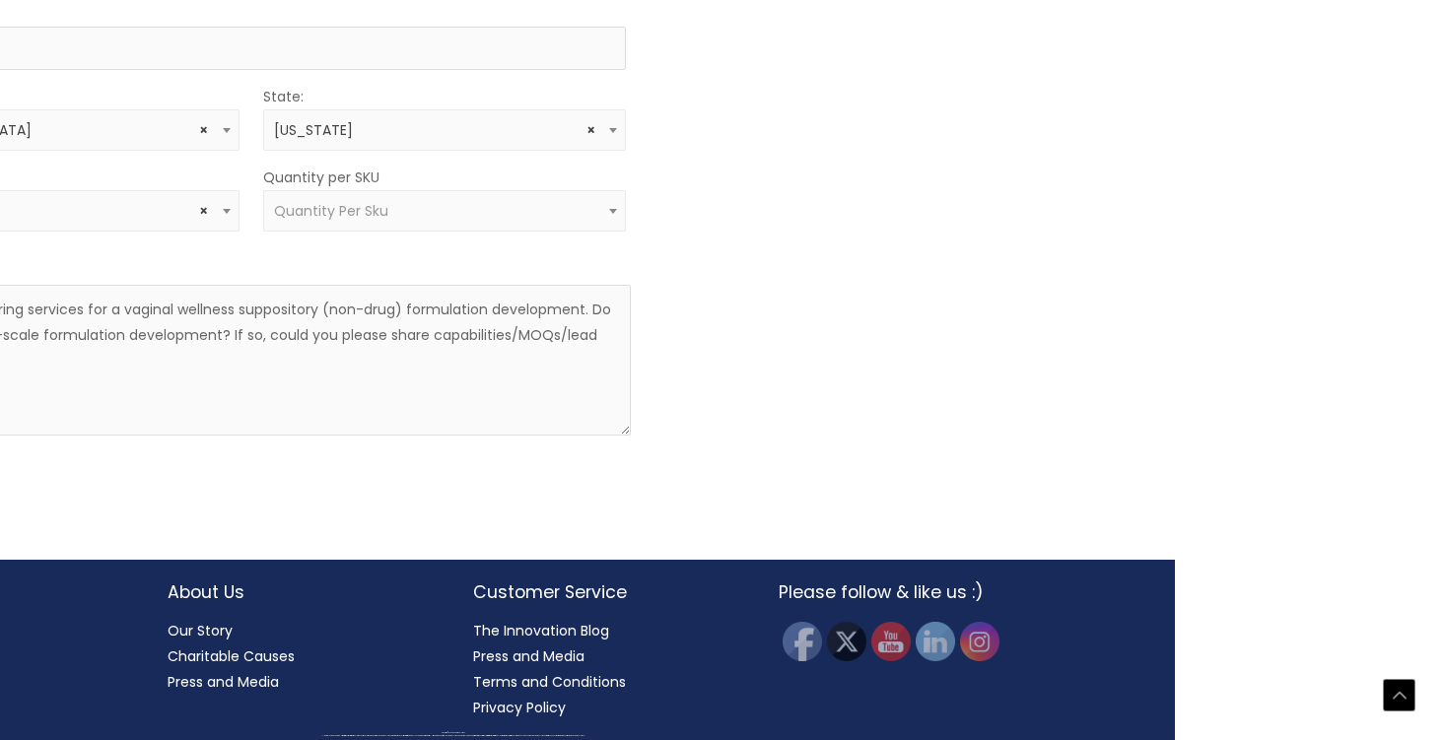
scroll to position [1150, 270]
click at [445, 221] on span "Quantity Per Sku" at bounding box center [443, 211] width 341 height 19
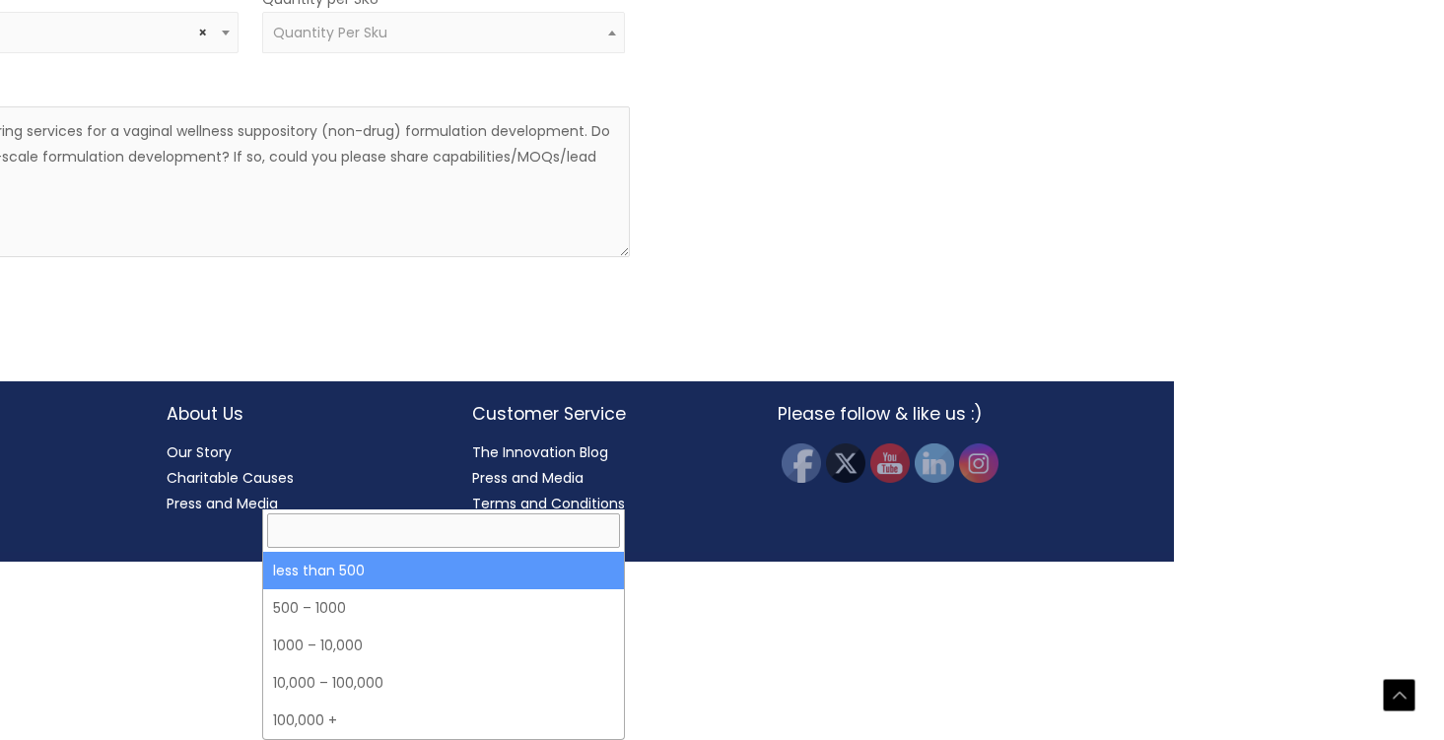
select select "3"
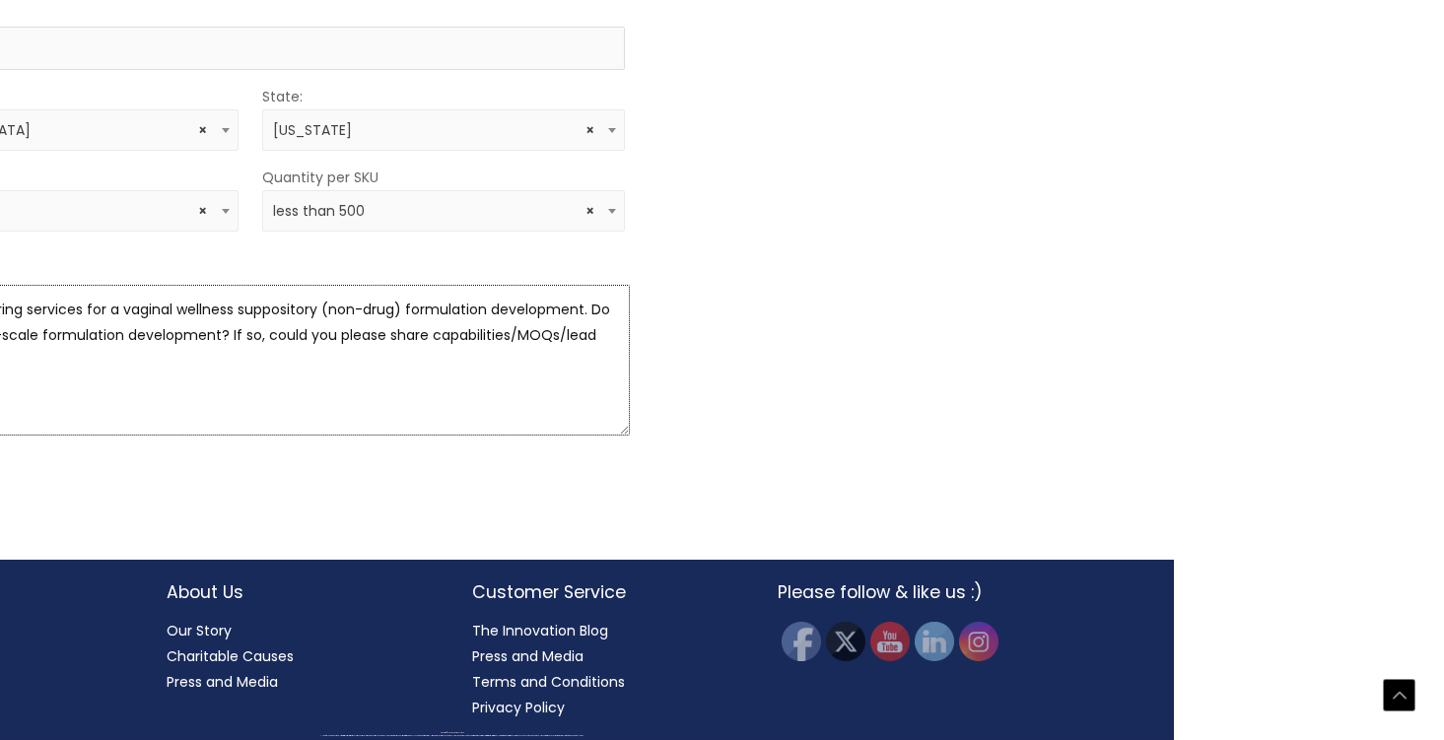
click at [279, 436] on textarea "Hello, we’re exploring services for a vaginal wellness suppository (non-drug) f…" at bounding box center [250, 360] width 761 height 151
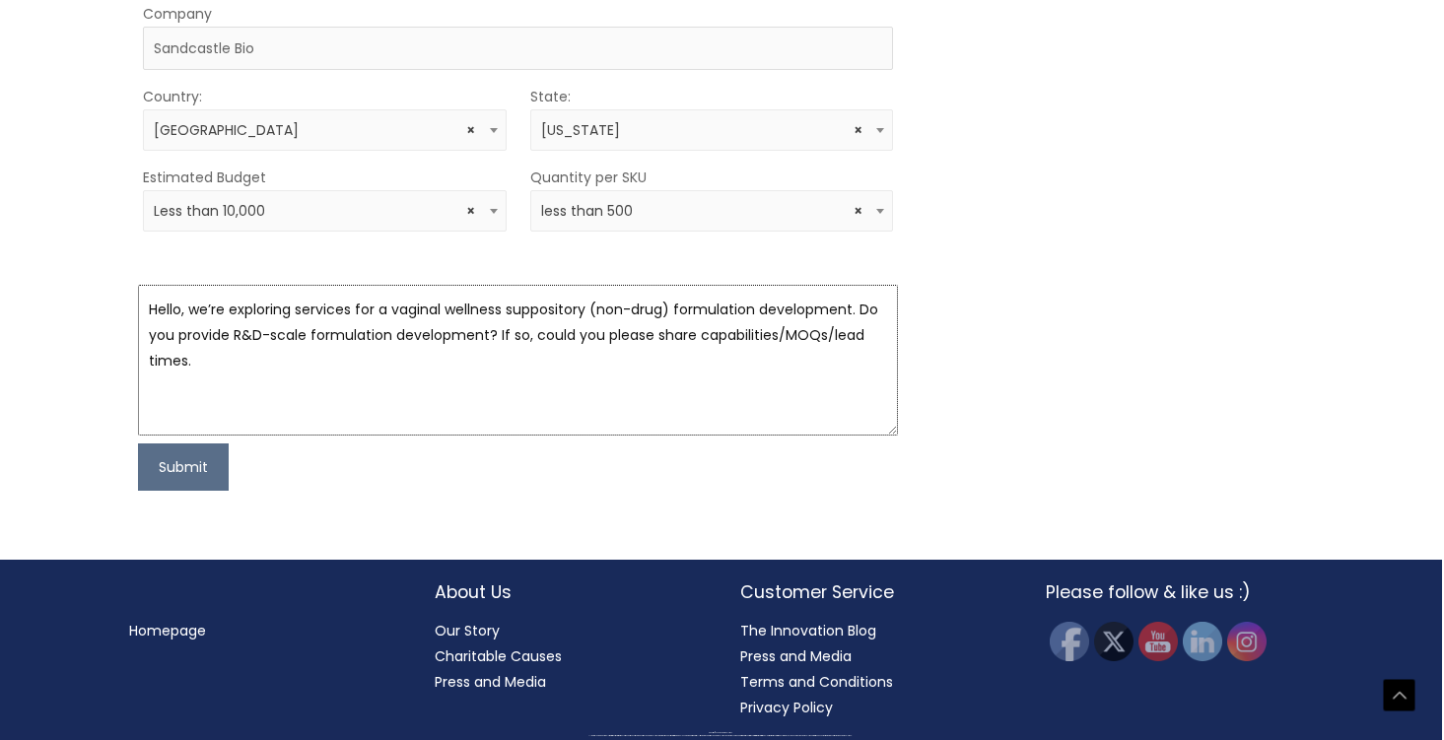
scroll to position [1150, 0]
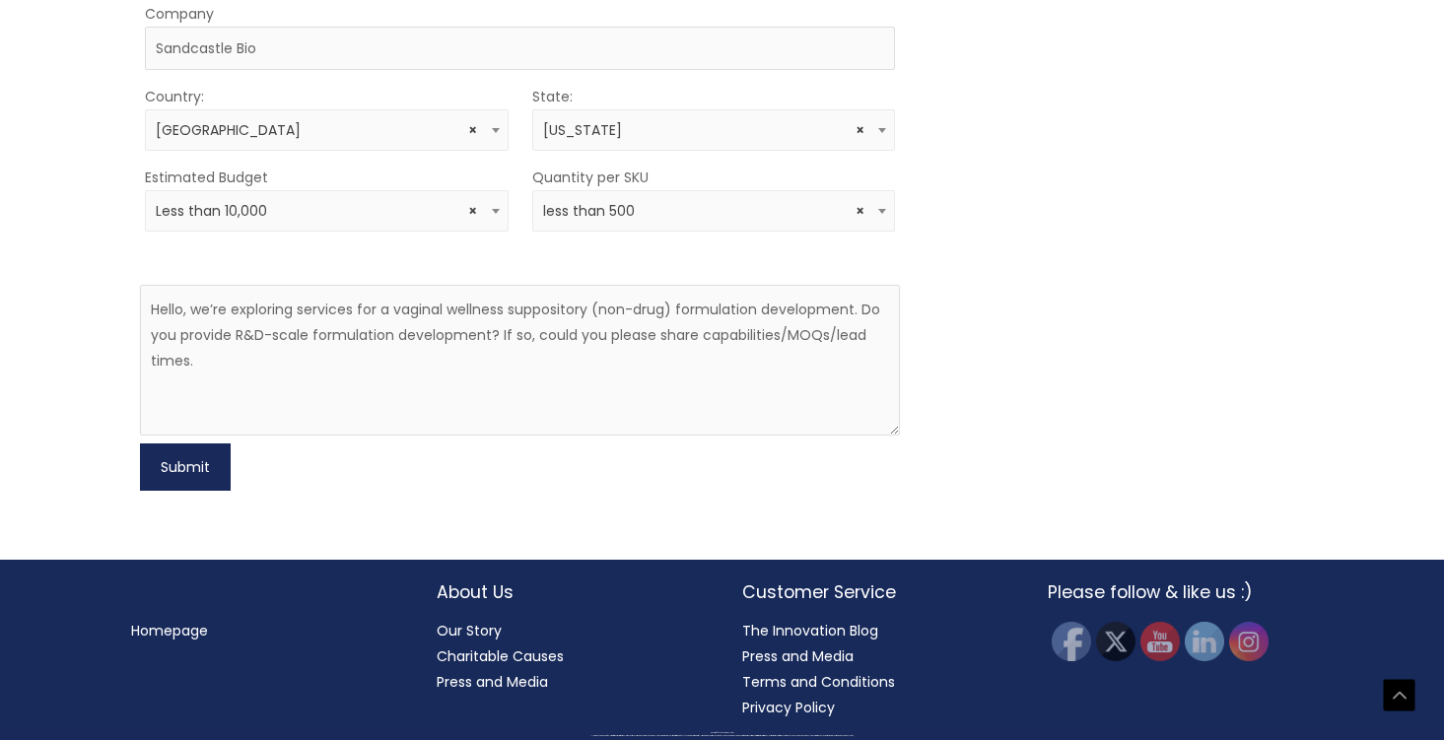
click at [191, 491] on button "Submit" at bounding box center [185, 467] width 91 height 47
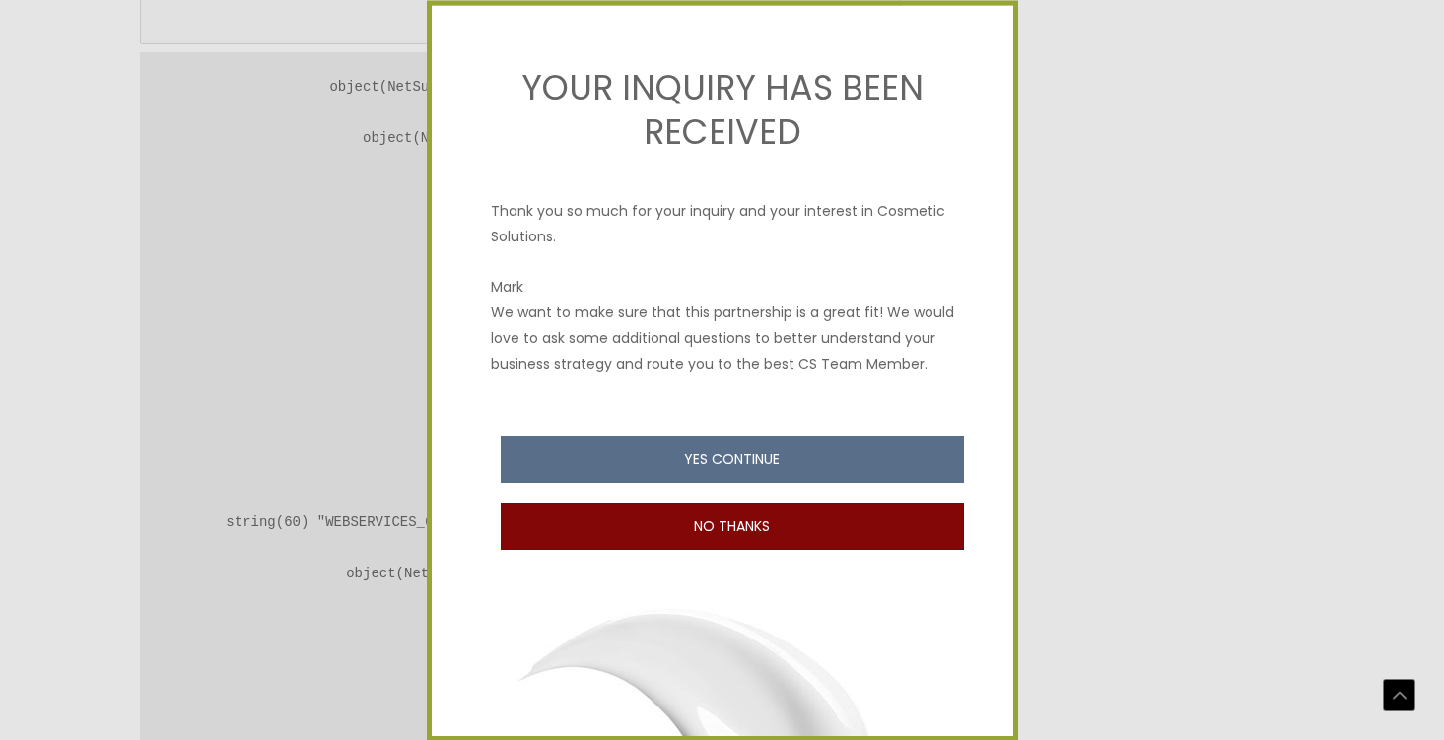
click at [757, 525] on button "NO THANKS" at bounding box center [732, 526] width 463 height 47
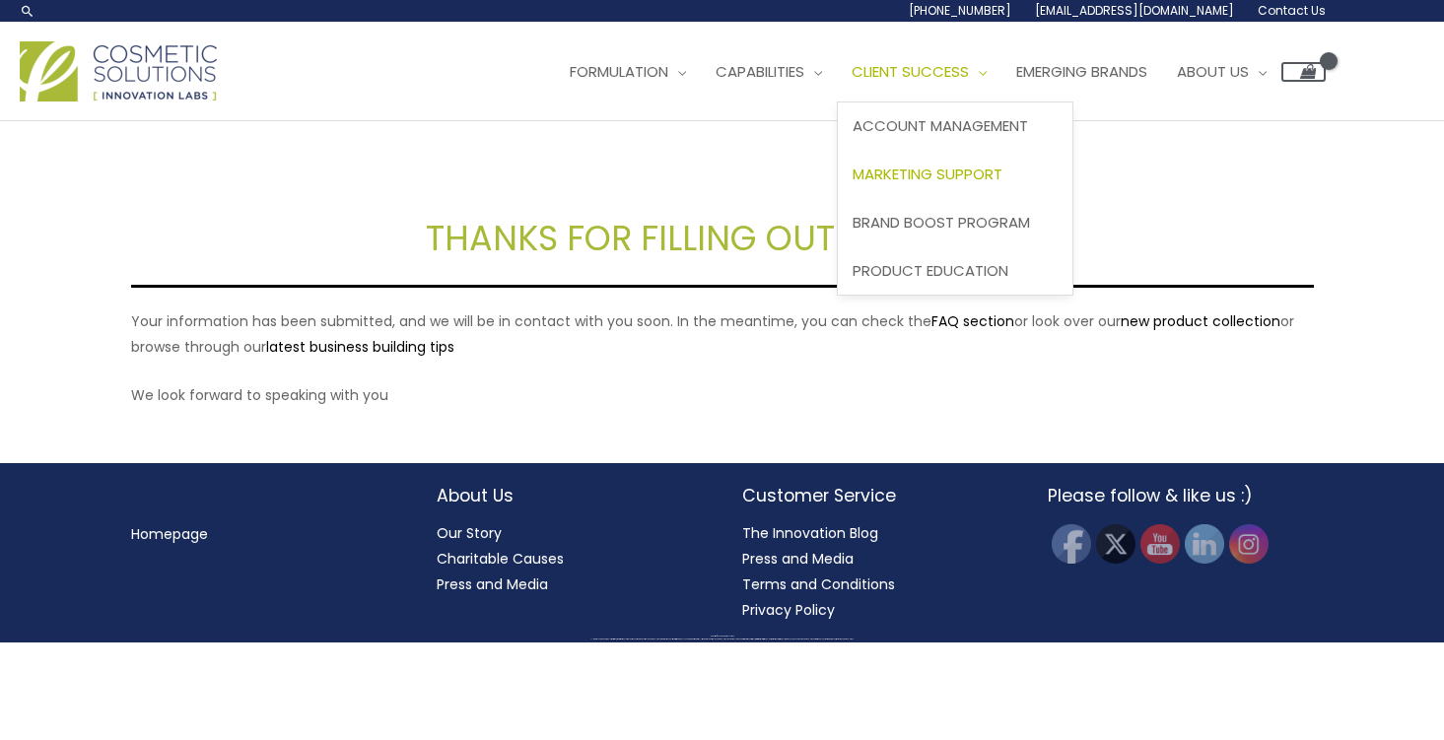
scroll to position [359, 0]
